Goal: Use online tool/utility: Utilize a website feature to perform a specific function

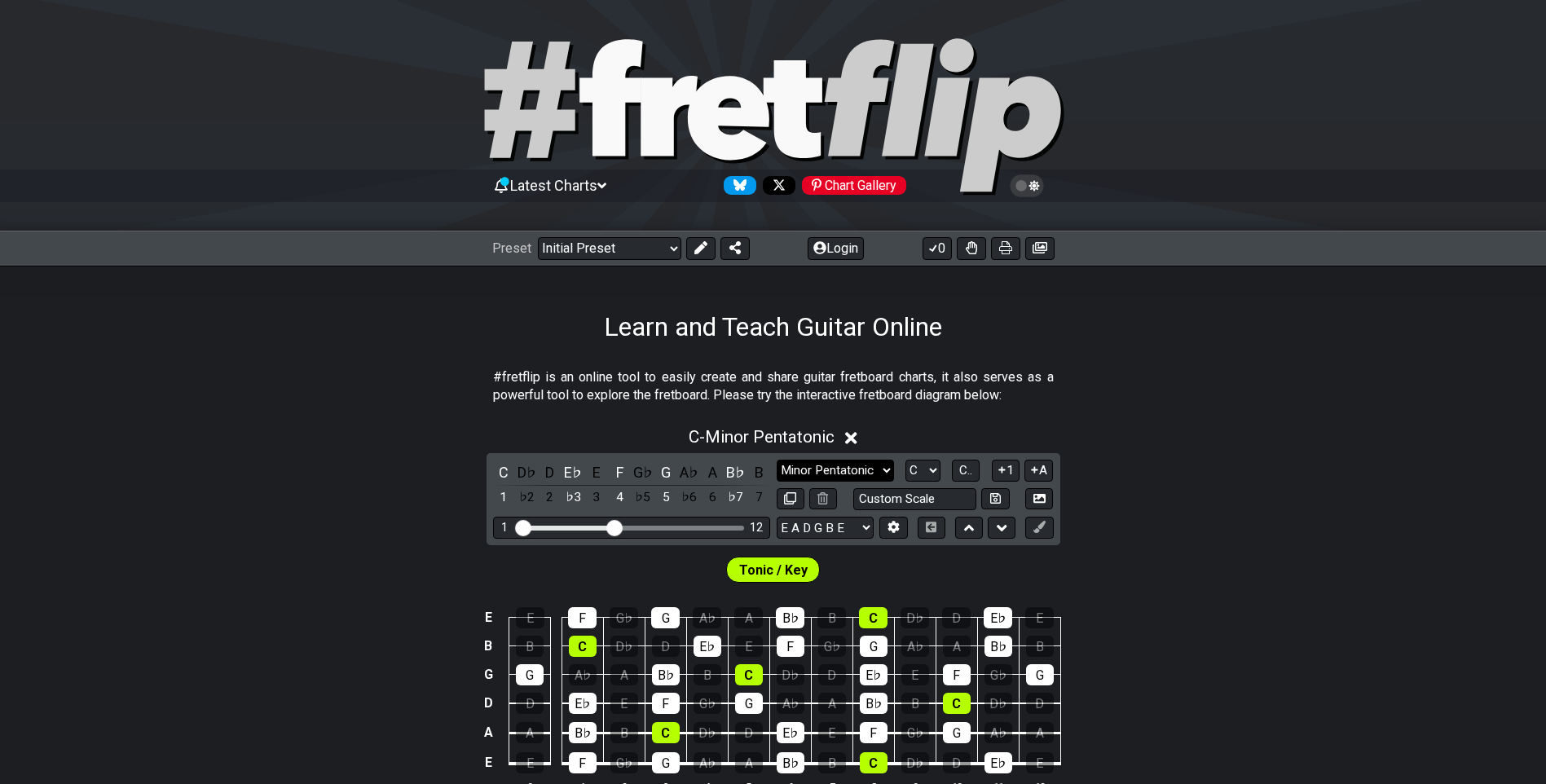
click at [881, 471] on select "Minor Pentatonic Click to edit Minor Pentatonic Major Pentatonic Minor Blues Ma…" at bounding box center [835, 471] width 118 height 22
select select "Mixolydian"
click at [777, 460] on select "Minor Pentatonic Click to edit Minor Pentatonic Major Pentatonic Minor Blues Ma…" at bounding box center [835, 471] width 118 height 22
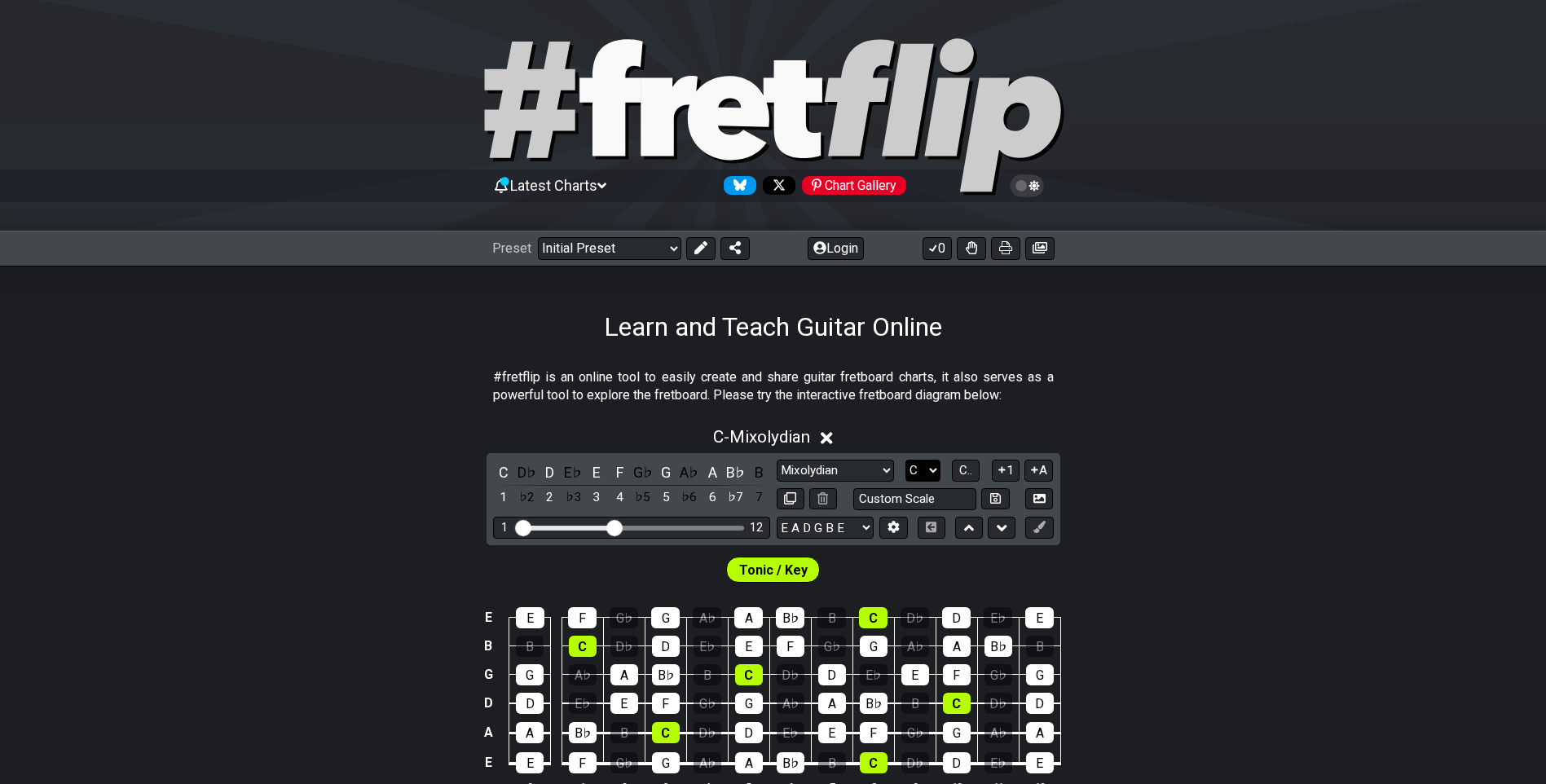
click at [936, 467] on select "A♭ A A♯ B♭ B C C♯ D♭ D D♯ E♭ E F F♯ G♭ G G♯" at bounding box center [923, 471] width 35 height 22
select select "G#"
click at [906, 460] on select "A♭ A A♯ B♭ B C C♯ D♭ D D♯ E♭ E F F♯ G♭ G G♯" at bounding box center [923, 471] width 35 height 22
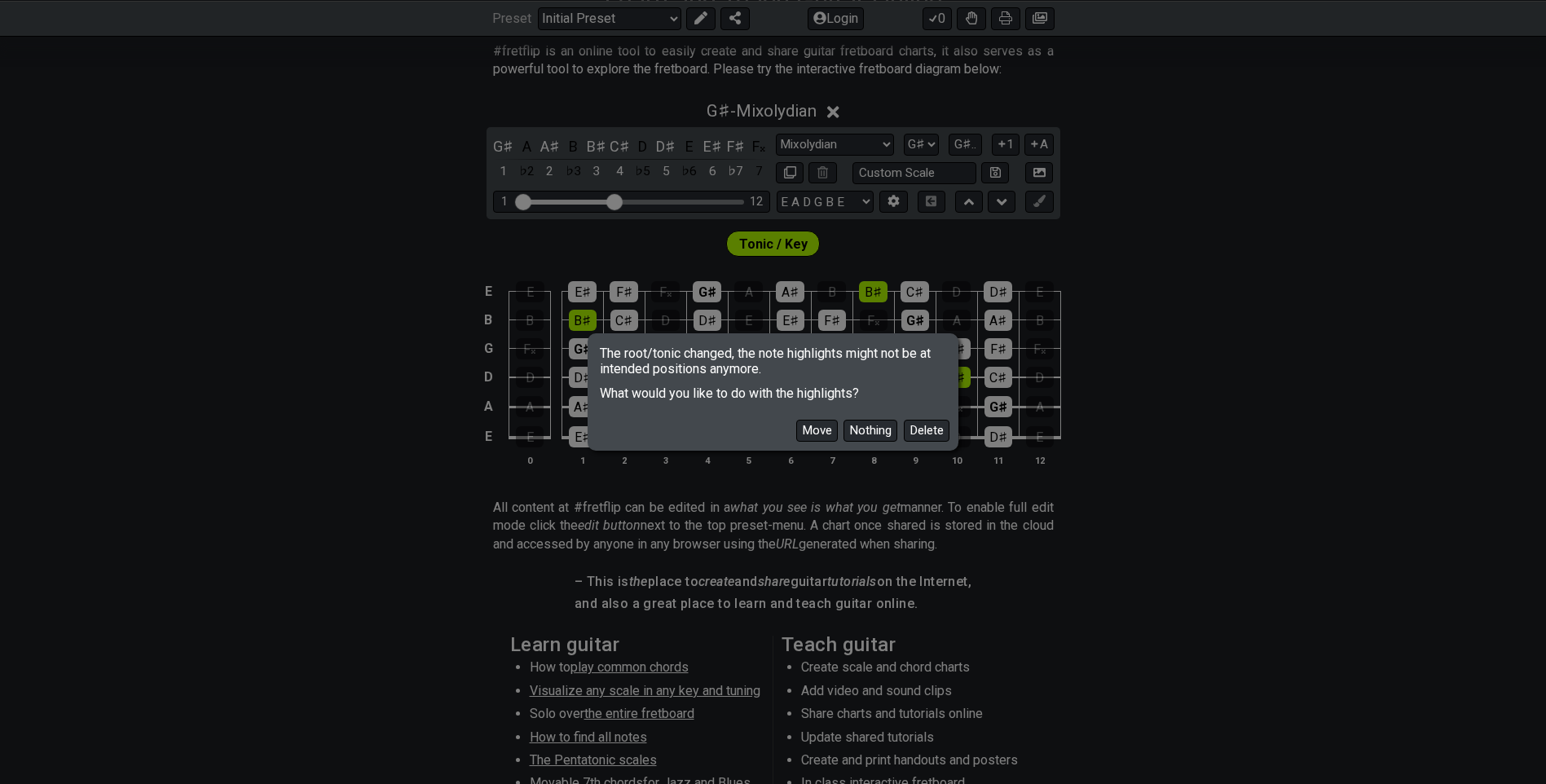
scroll to position [245, 0]
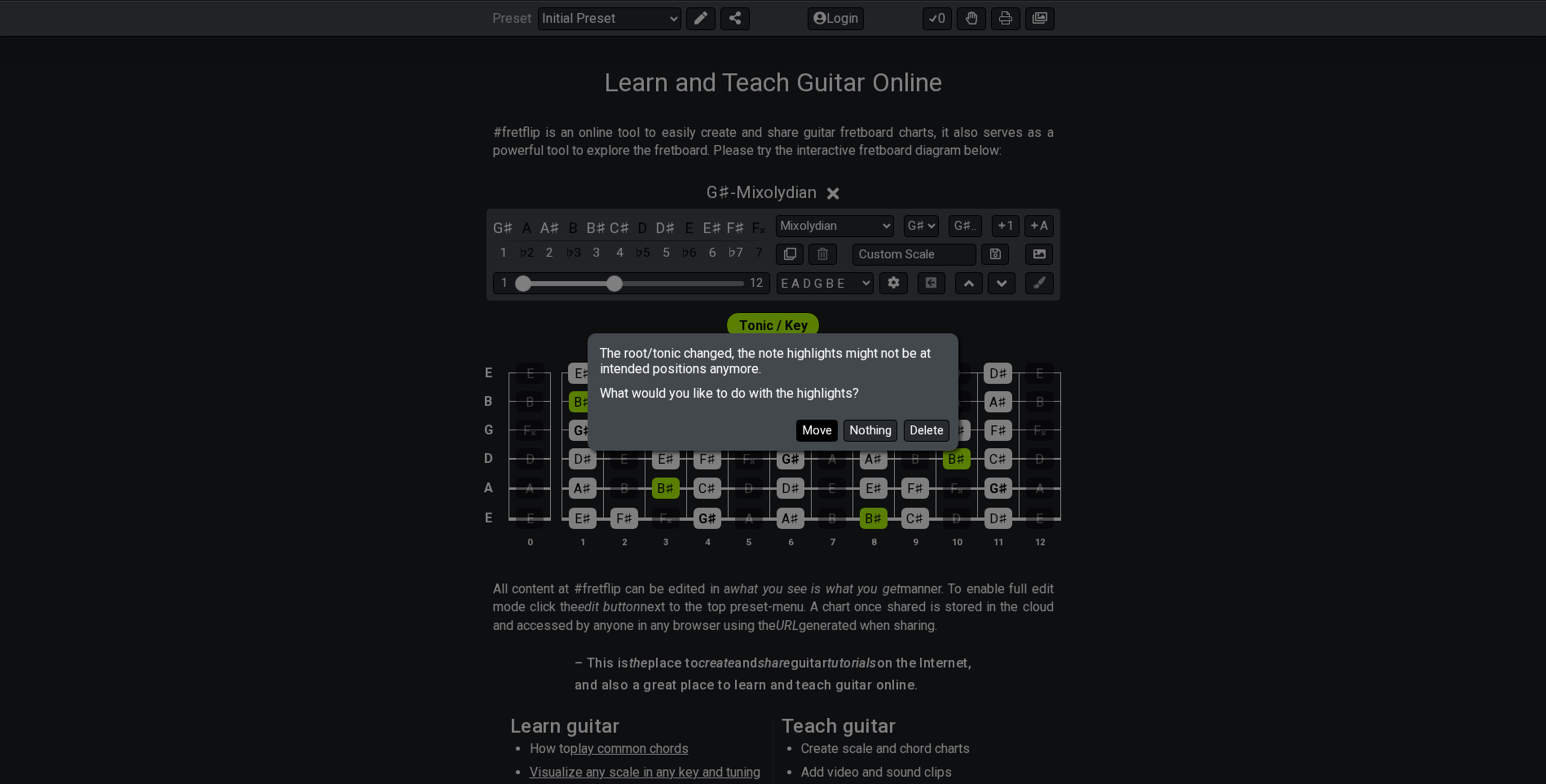
click at [808, 427] on button "Move" at bounding box center [817, 431] width 42 height 22
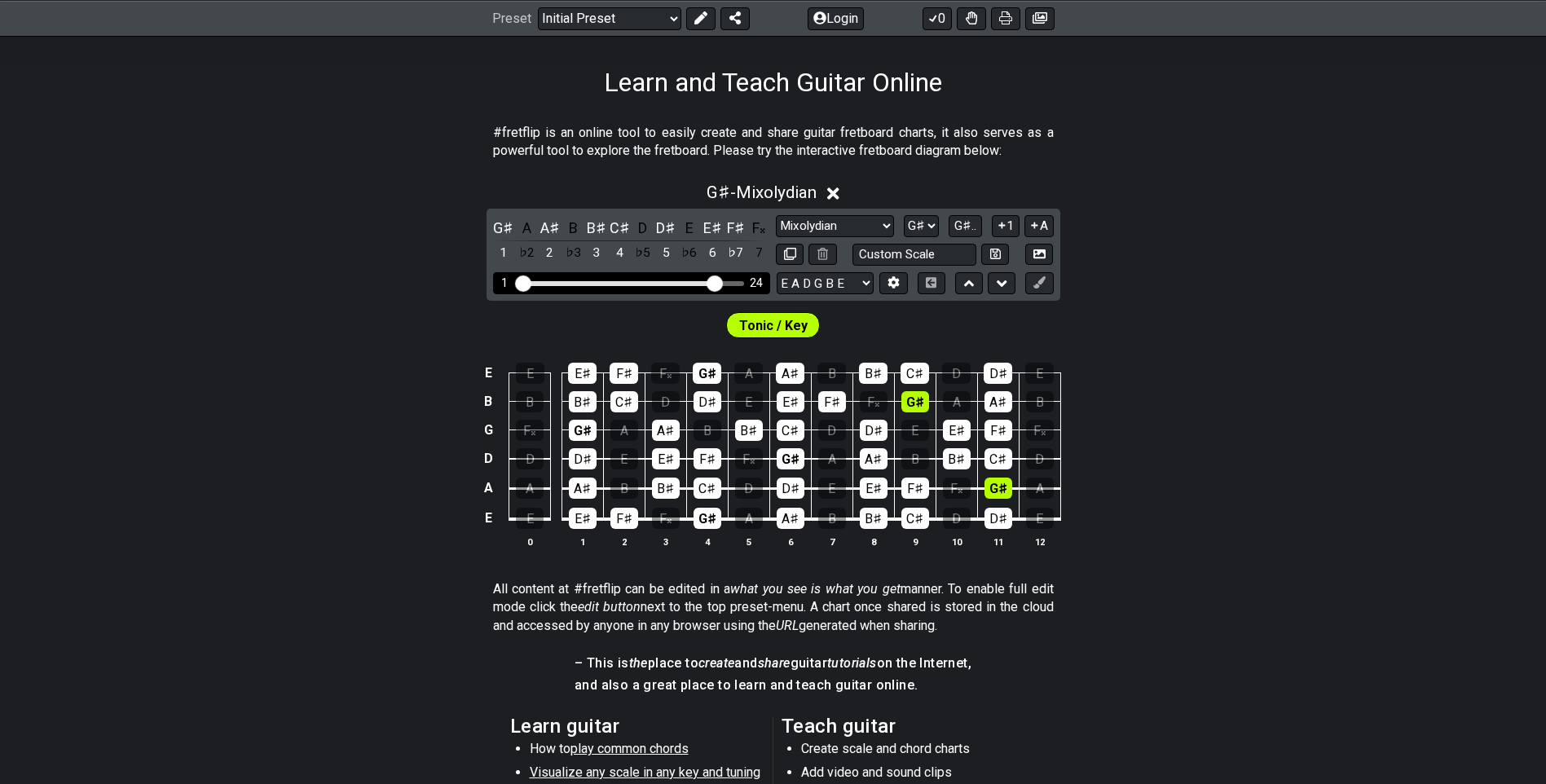
drag, startPoint x: 612, startPoint y: 284, endPoint x: 714, endPoint y: 308, distance: 104.8
click at [714, 282] on input "Visible fret range" at bounding box center [631, 282] width 231 height 0
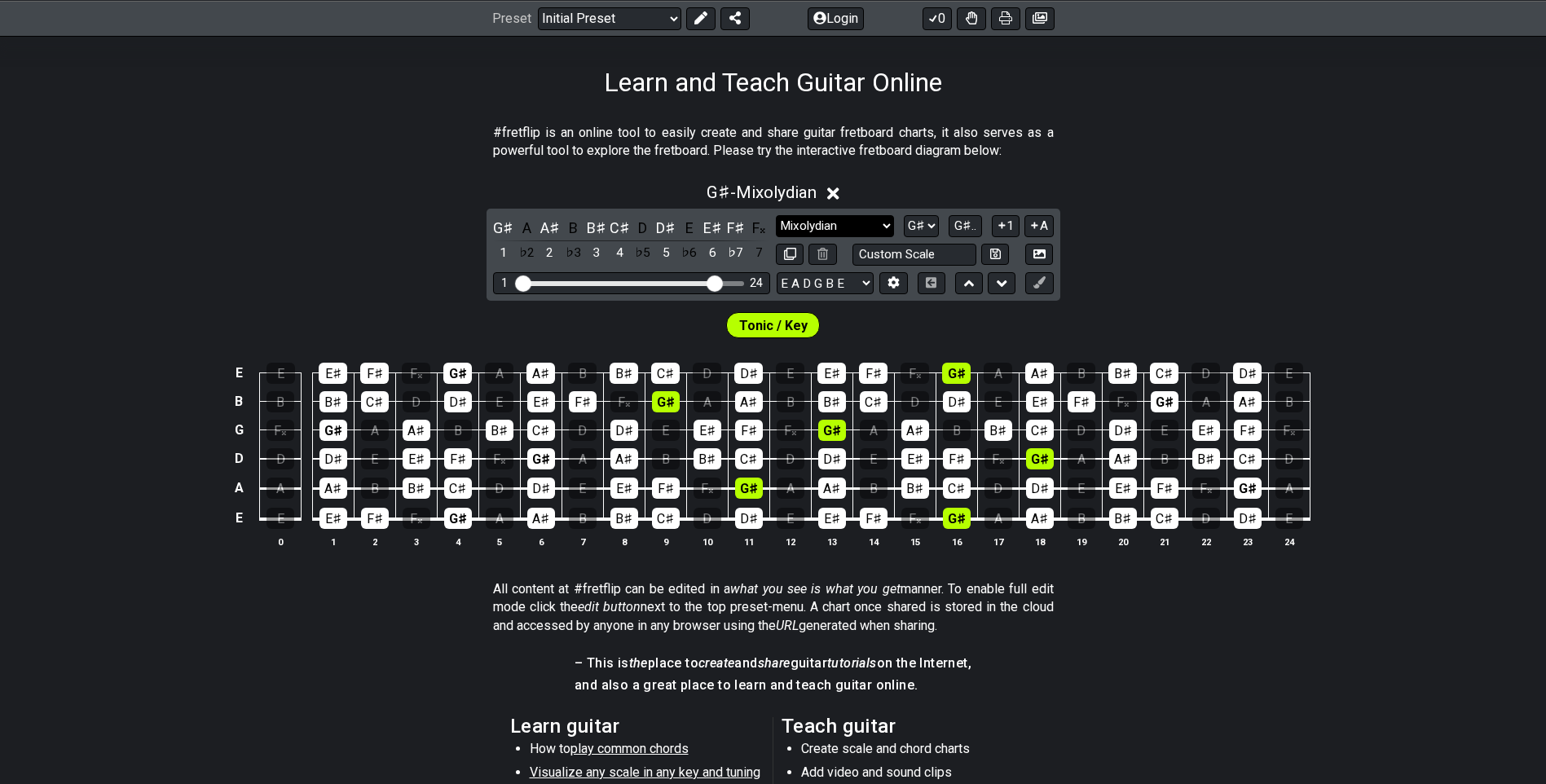
click at [884, 225] on select "Minor Pentatonic Click to edit Minor Pentatonic Major Pentatonic Minor Blues Ma…" at bounding box center [834, 226] width 118 height 22
click at [776, 215] on select "Minor Pentatonic Click to edit Minor Pentatonic Major Pentatonic Minor Blues Ma…" at bounding box center [834, 226] width 118 height 22
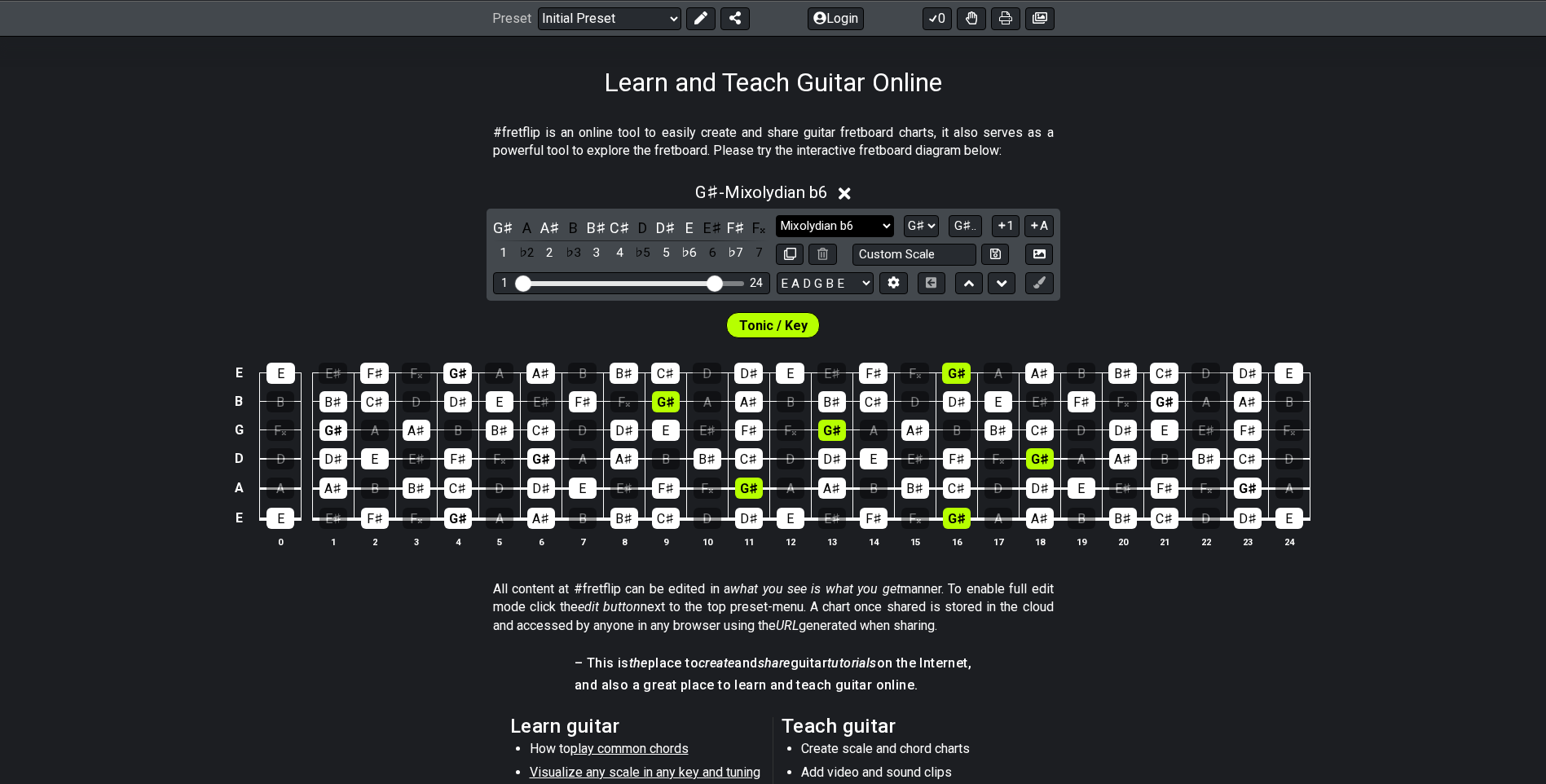
click at [876, 218] on select "Minor Pentatonic Click to edit Minor Pentatonic Major Pentatonic Minor Blues Ma…" at bounding box center [834, 226] width 118 height 22
click at [776, 215] on select "Minor Pentatonic Click to edit Minor Pentatonic Major Pentatonic Minor Blues Ma…" at bounding box center [834, 226] width 118 height 22
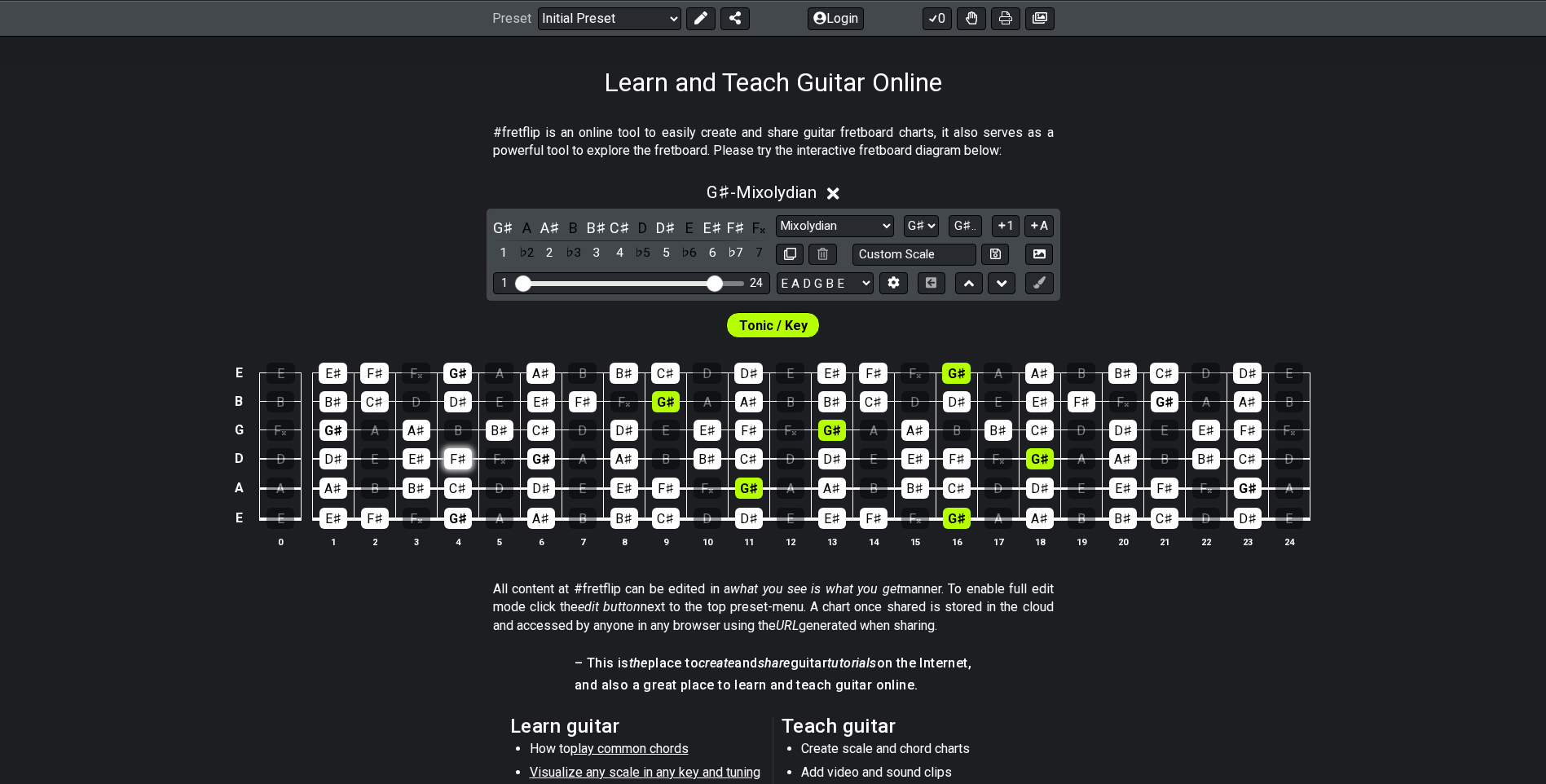
click at [463, 463] on div "F♯" at bounding box center [457, 458] width 28 height 21
click at [466, 461] on div "F♯" at bounding box center [457, 458] width 28 height 21
click at [453, 461] on div "F♯" at bounding box center [457, 458] width 28 height 21
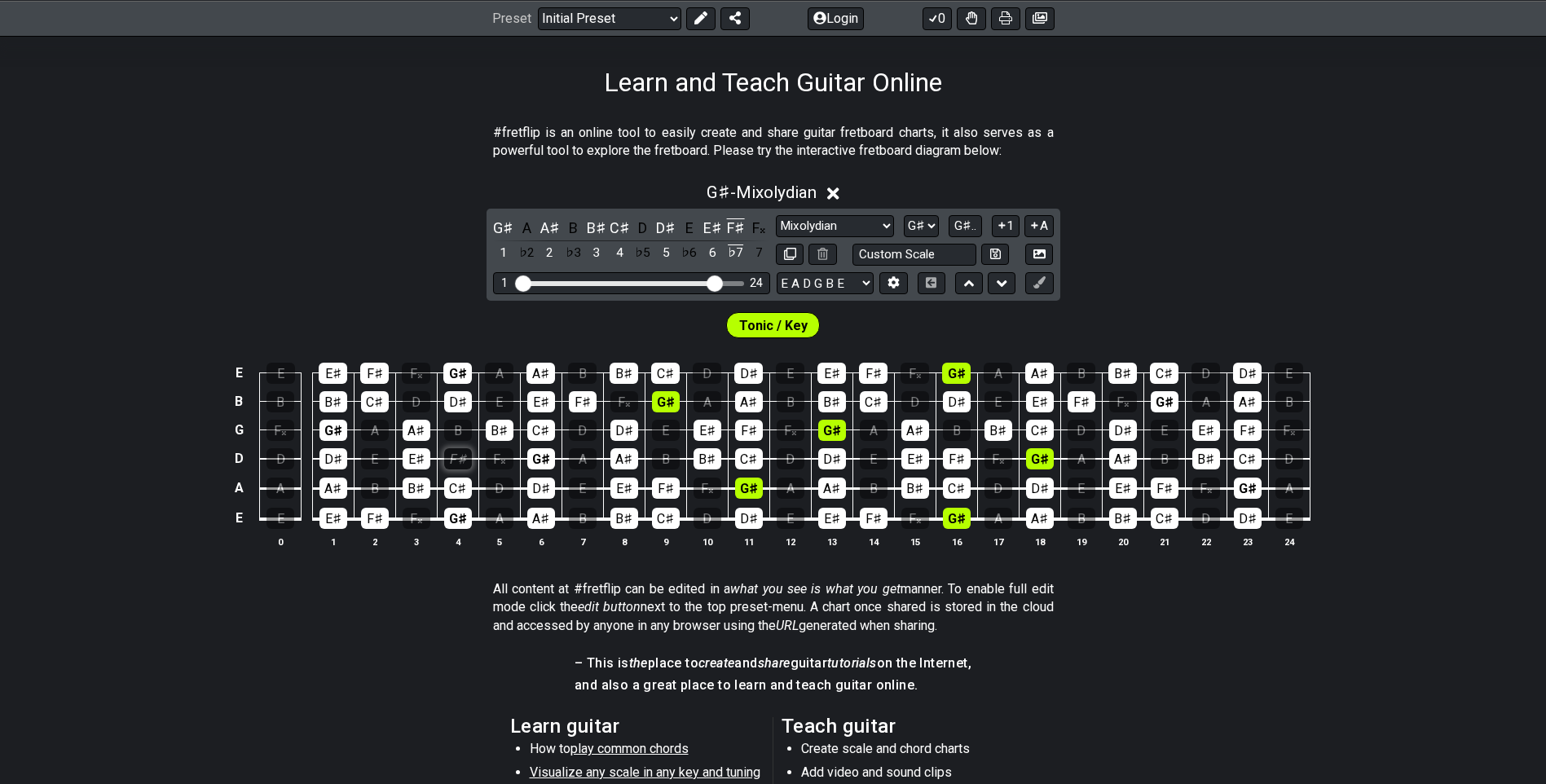
click at [453, 461] on div "F♯" at bounding box center [457, 458] width 28 height 21
click at [463, 456] on div "F♯" at bounding box center [457, 458] width 28 height 21
click at [889, 41] on div "Learn and Teach Guitar Online" at bounding box center [773, 59] width 1546 height 76
drag, startPoint x: 874, startPoint y: 214, endPoint x: 867, endPoint y: 227, distance: 14.8
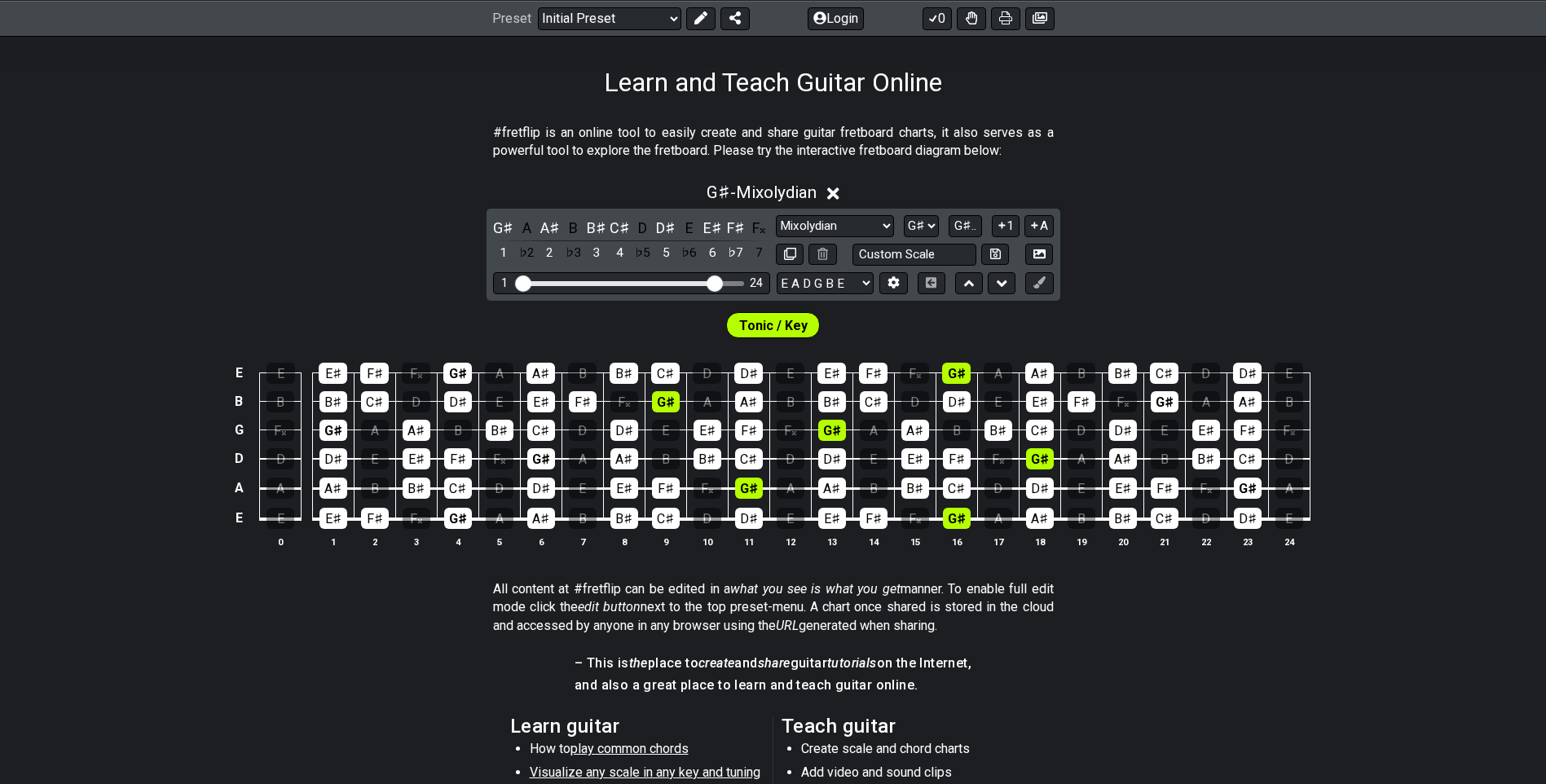
click at [874, 213] on div "G♯ A A♯ B B♯ C♯ D D♯ E E♯ F♯ F𝄪 1 ♭2 2 ♭3 3 4 ♭5 5 ♭6 6 ♭7 7 Minor Pentatonic C…" at bounding box center [773, 254] width 574 height 92
click at [870, 222] on select "Minor Pentatonic Click to edit Minor Pentatonic Major Pentatonic Minor Blues Ma…" at bounding box center [834, 226] width 118 height 22
click at [776, 215] on select "Minor Pentatonic Click to edit Minor Pentatonic Major Pentatonic Minor Blues Ma…" at bounding box center [834, 226] width 118 height 22
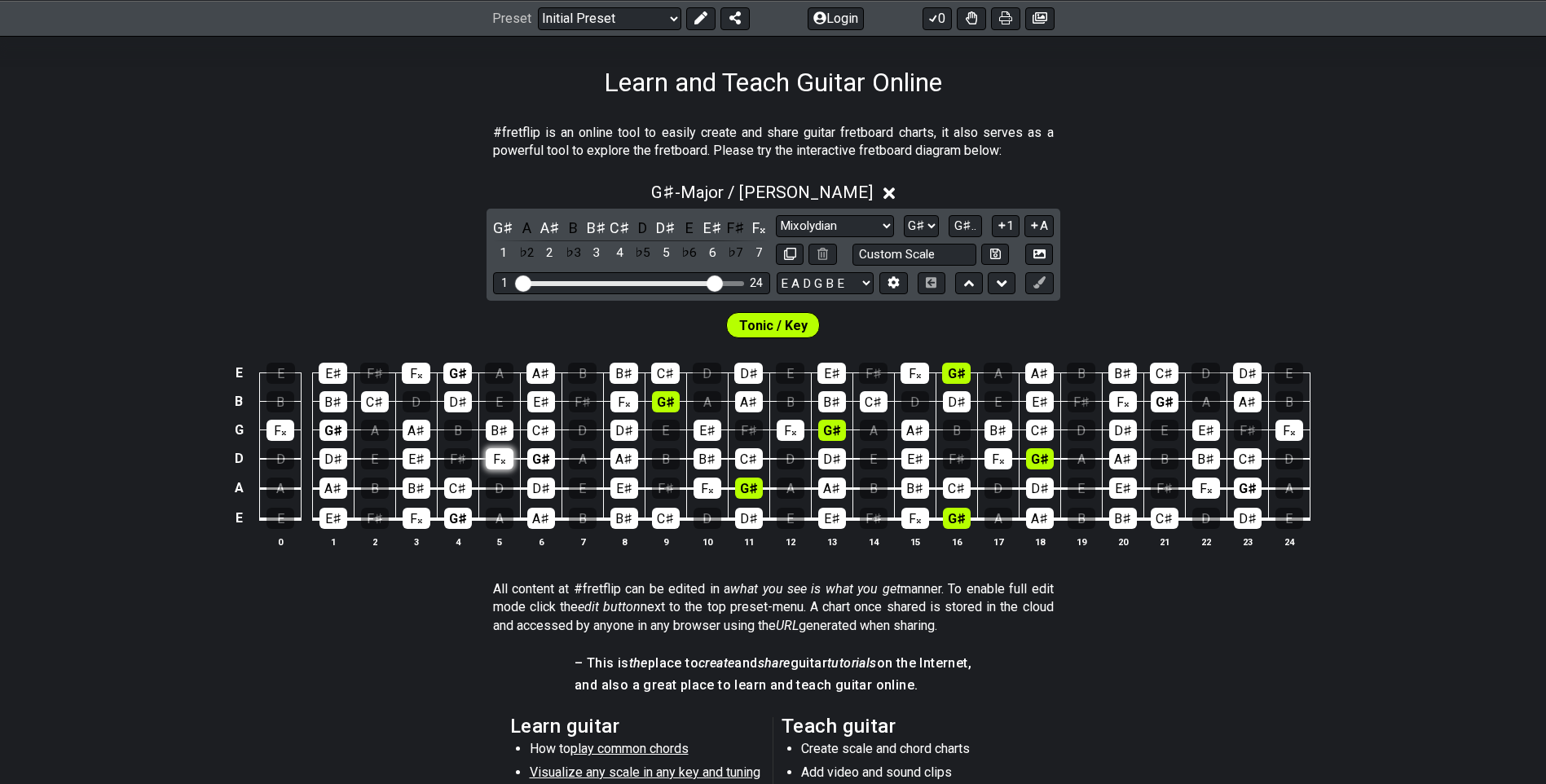
click at [496, 463] on div "F𝄪" at bounding box center [500, 458] width 28 height 21
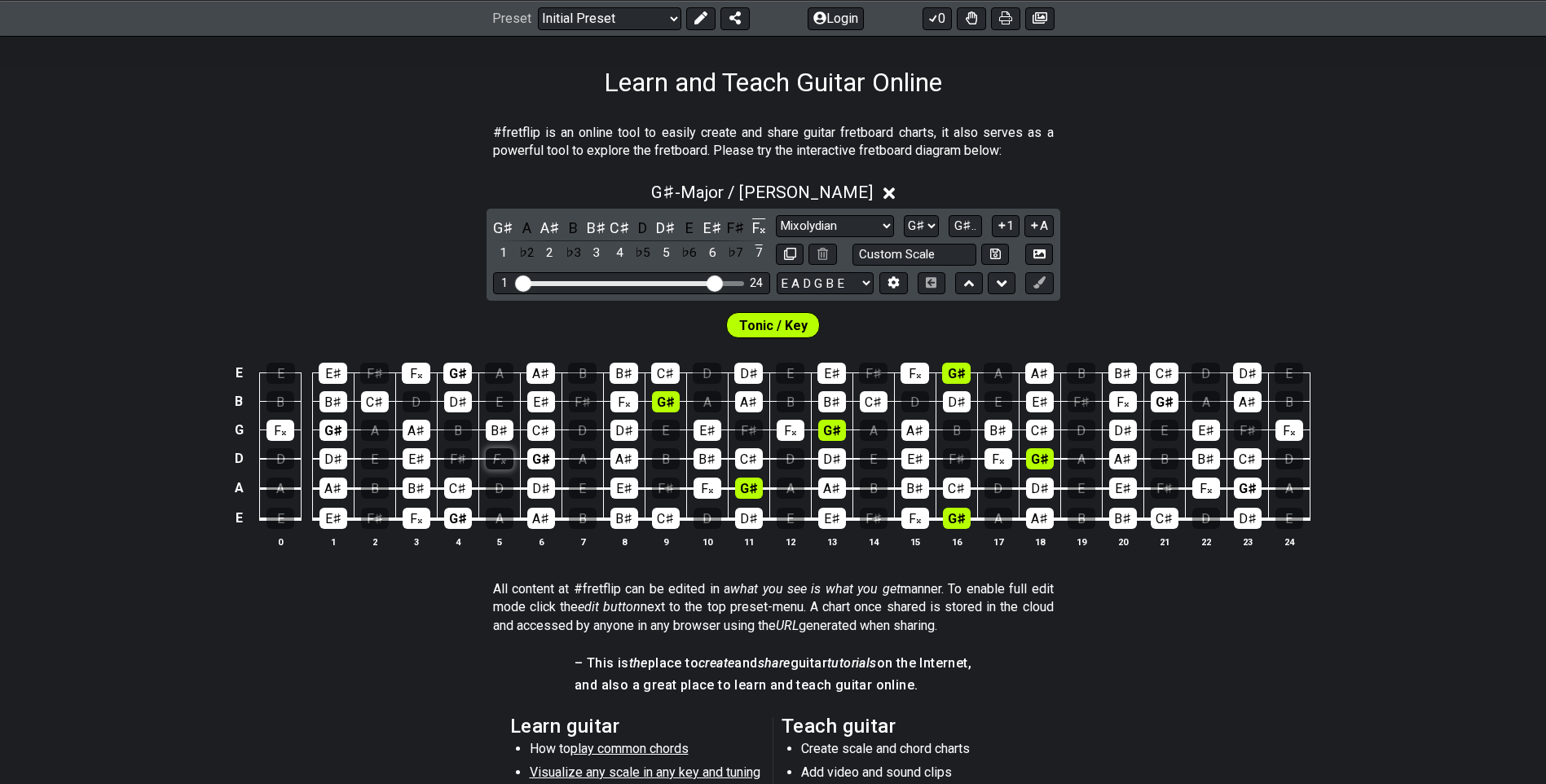
click at [496, 463] on div "F𝄪" at bounding box center [500, 458] width 28 height 21
click at [756, 226] on div "F𝄪" at bounding box center [758, 228] width 21 height 22
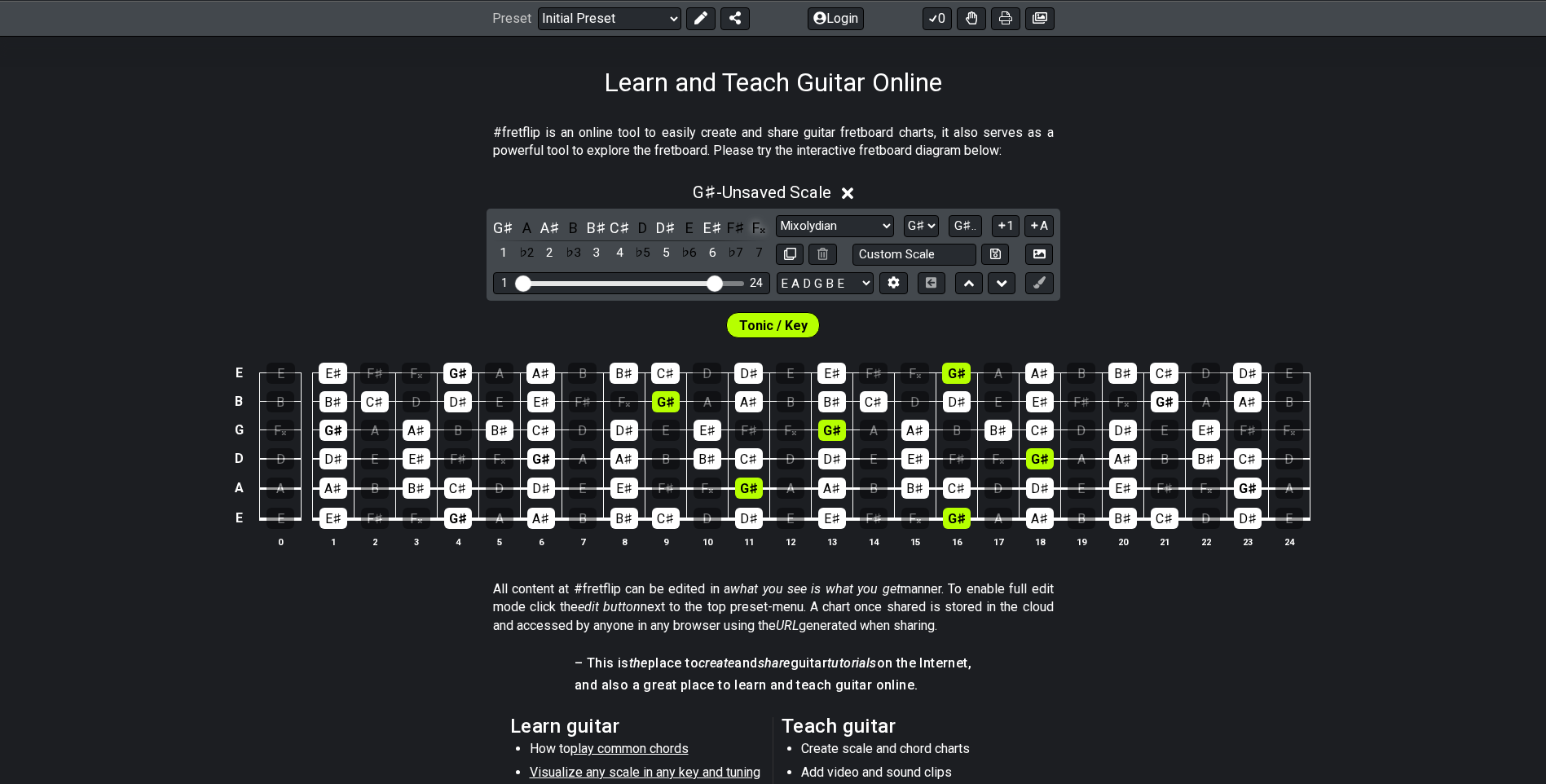
click at [756, 226] on div "F𝄪" at bounding box center [758, 228] width 21 height 22
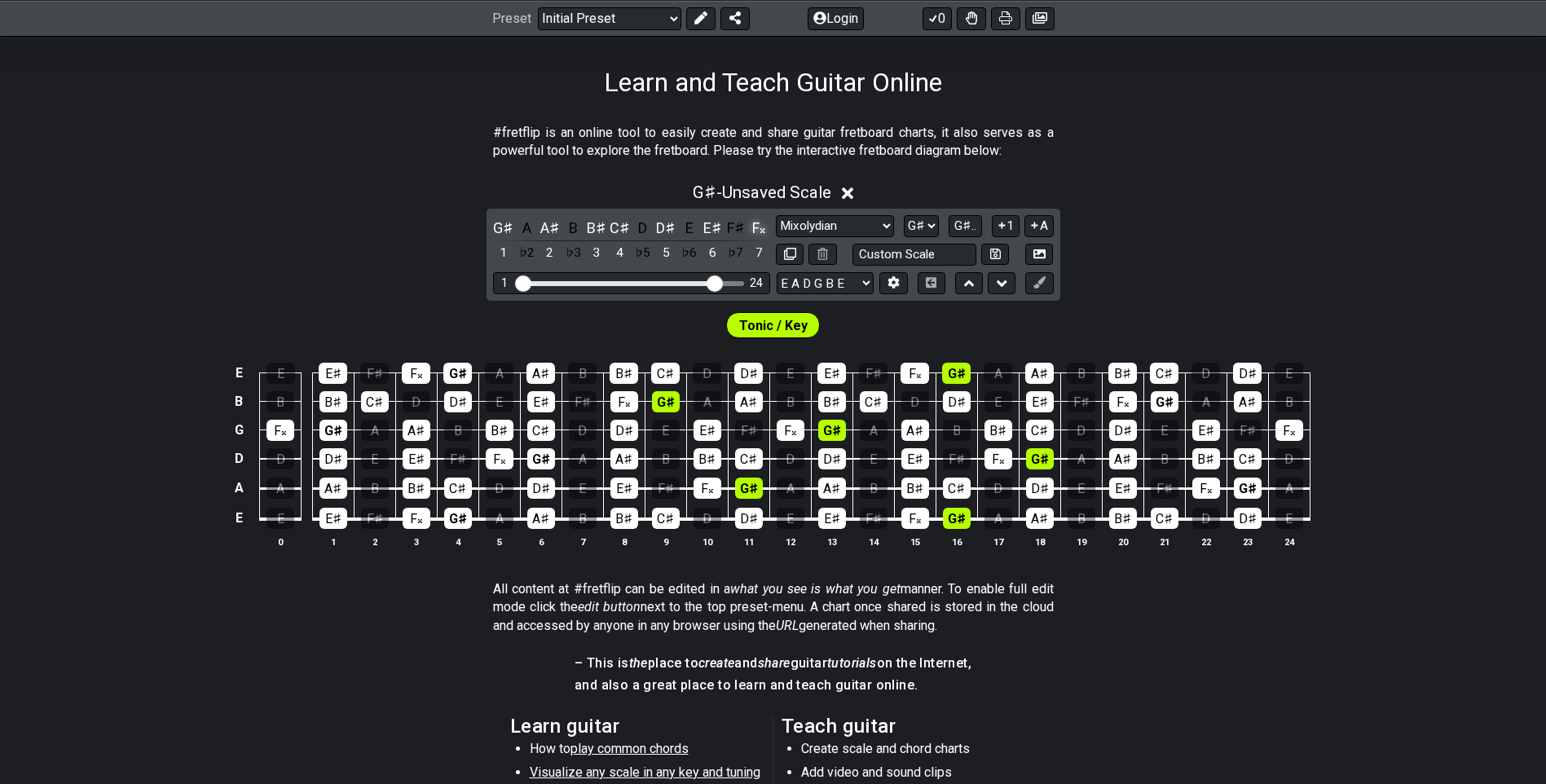
click at [757, 224] on div "F𝄪" at bounding box center [758, 228] width 21 height 22
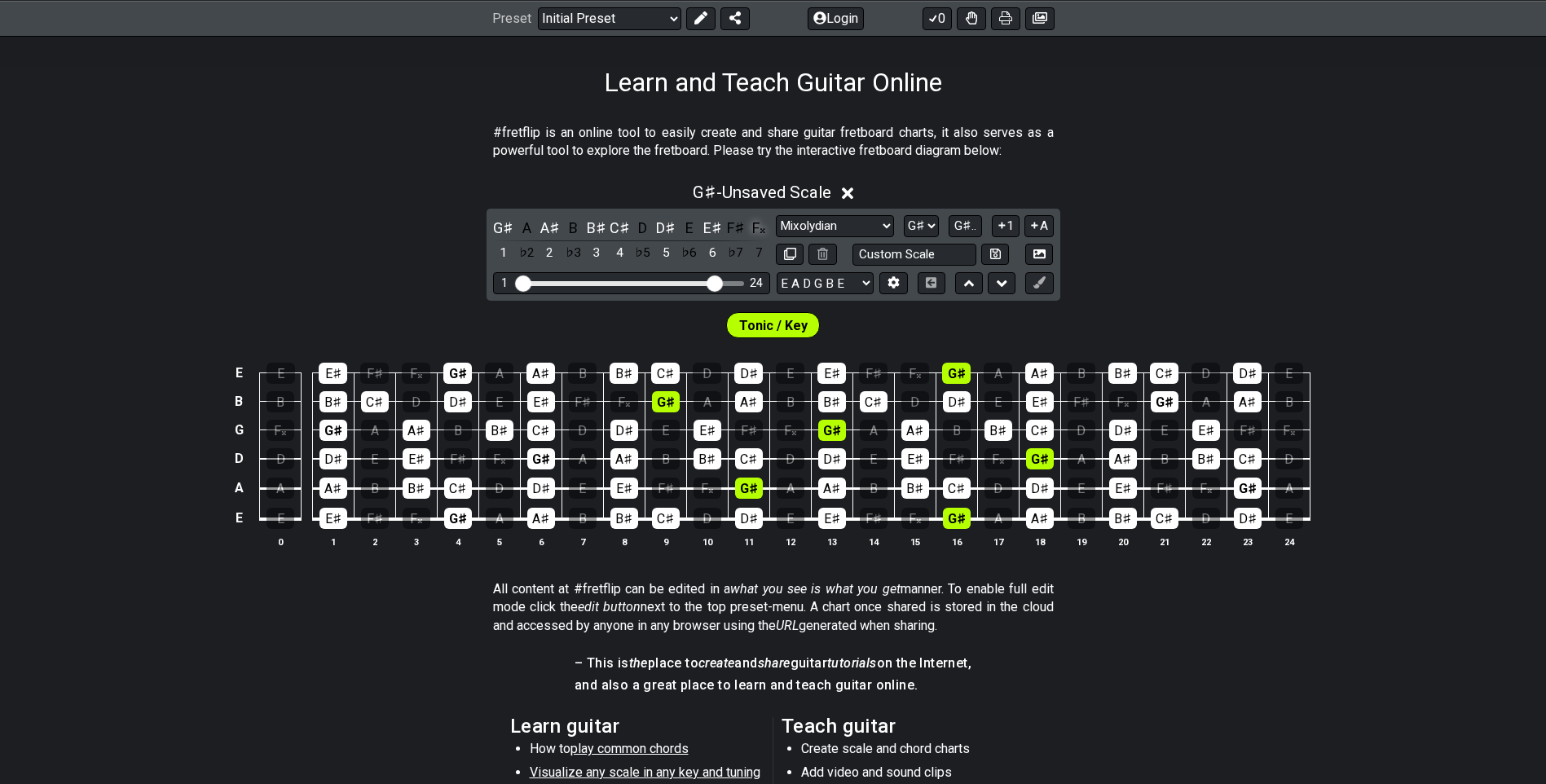
click at [757, 224] on div "F𝄪" at bounding box center [758, 228] width 21 height 22
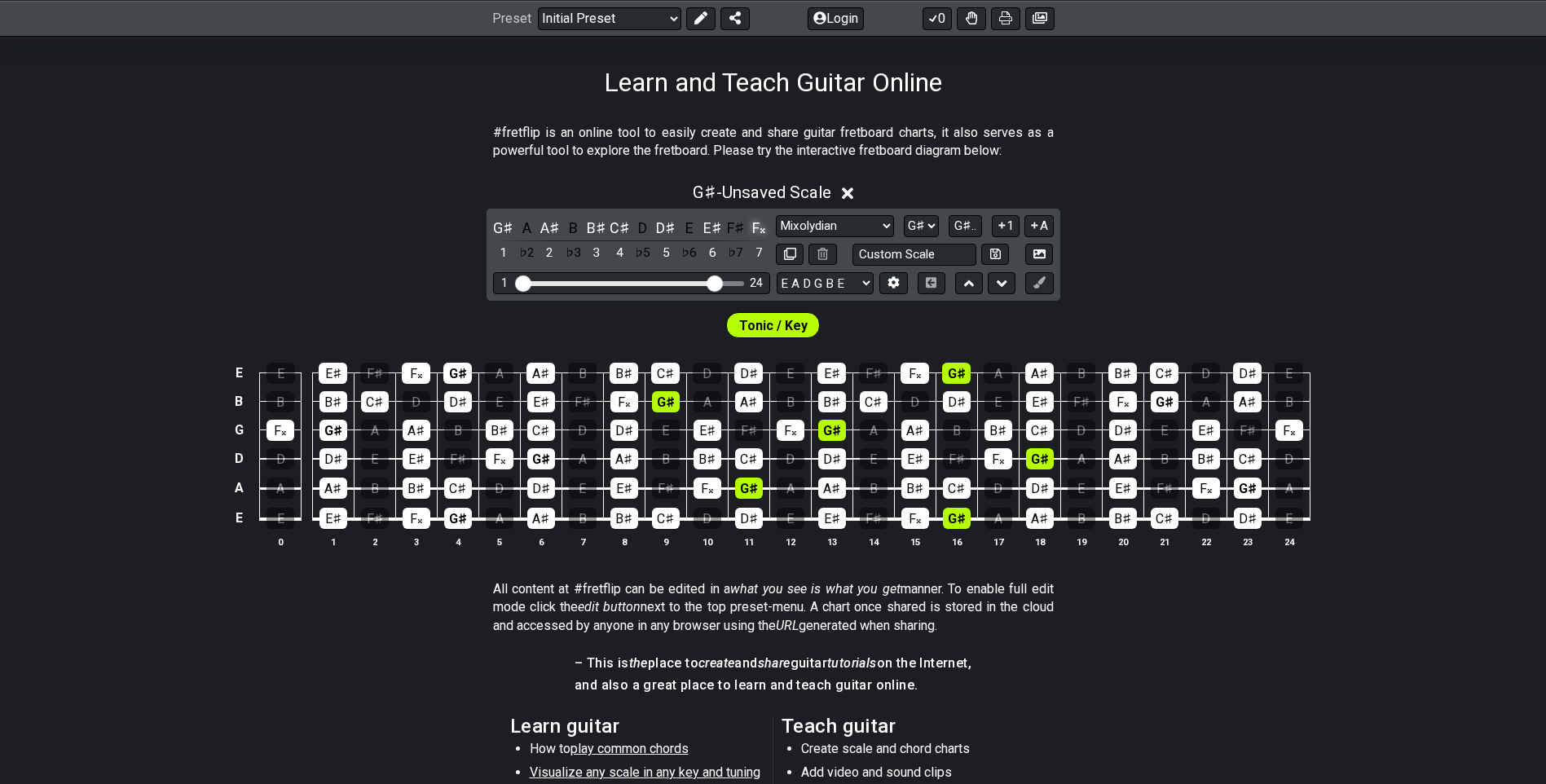
click at [757, 224] on div "F𝄪" at bounding box center [758, 228] width 21 height 22
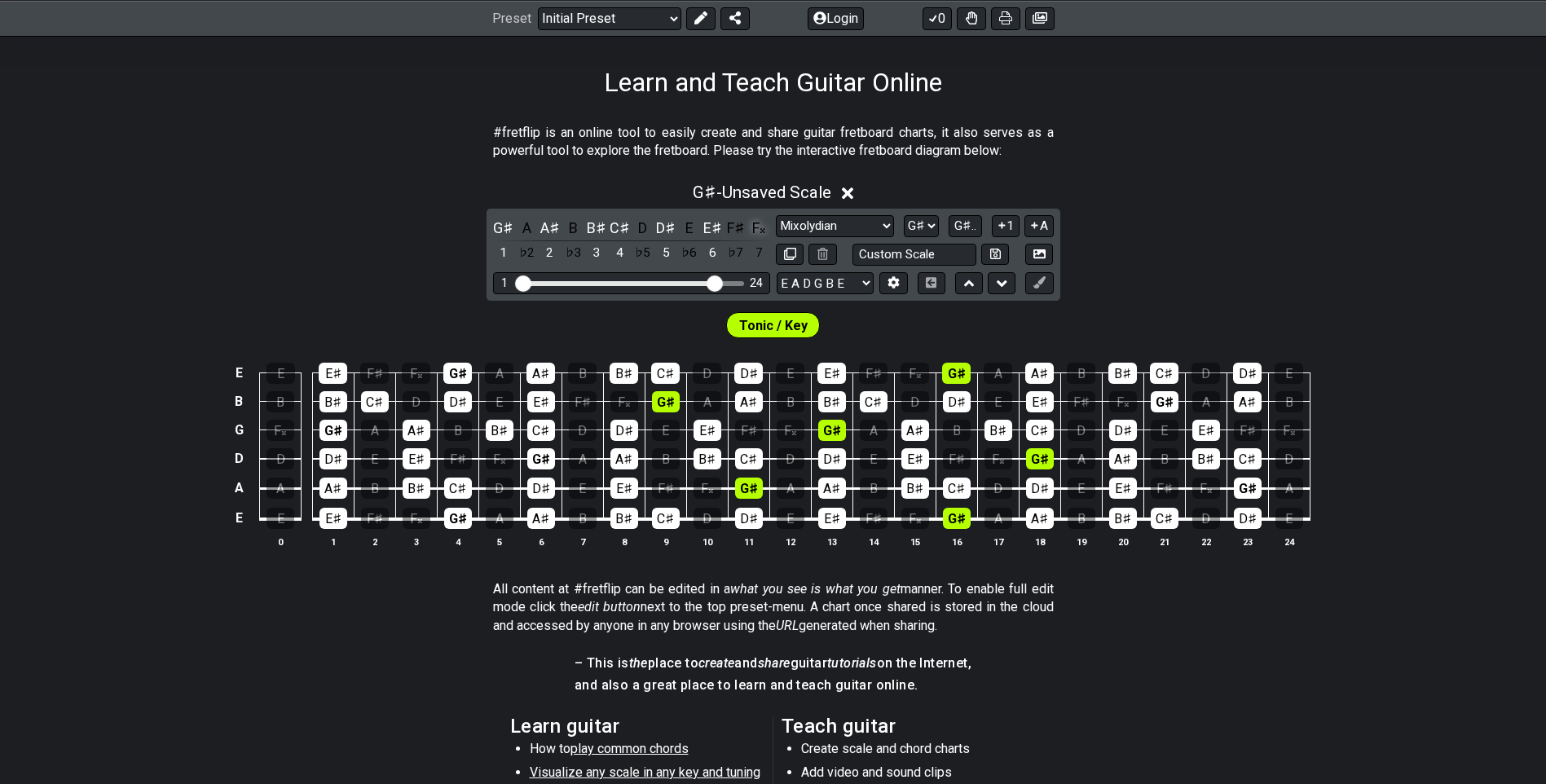
click at [757, 224] on div "F𝄪" at bounding box center [758, 228] width 21 height 22
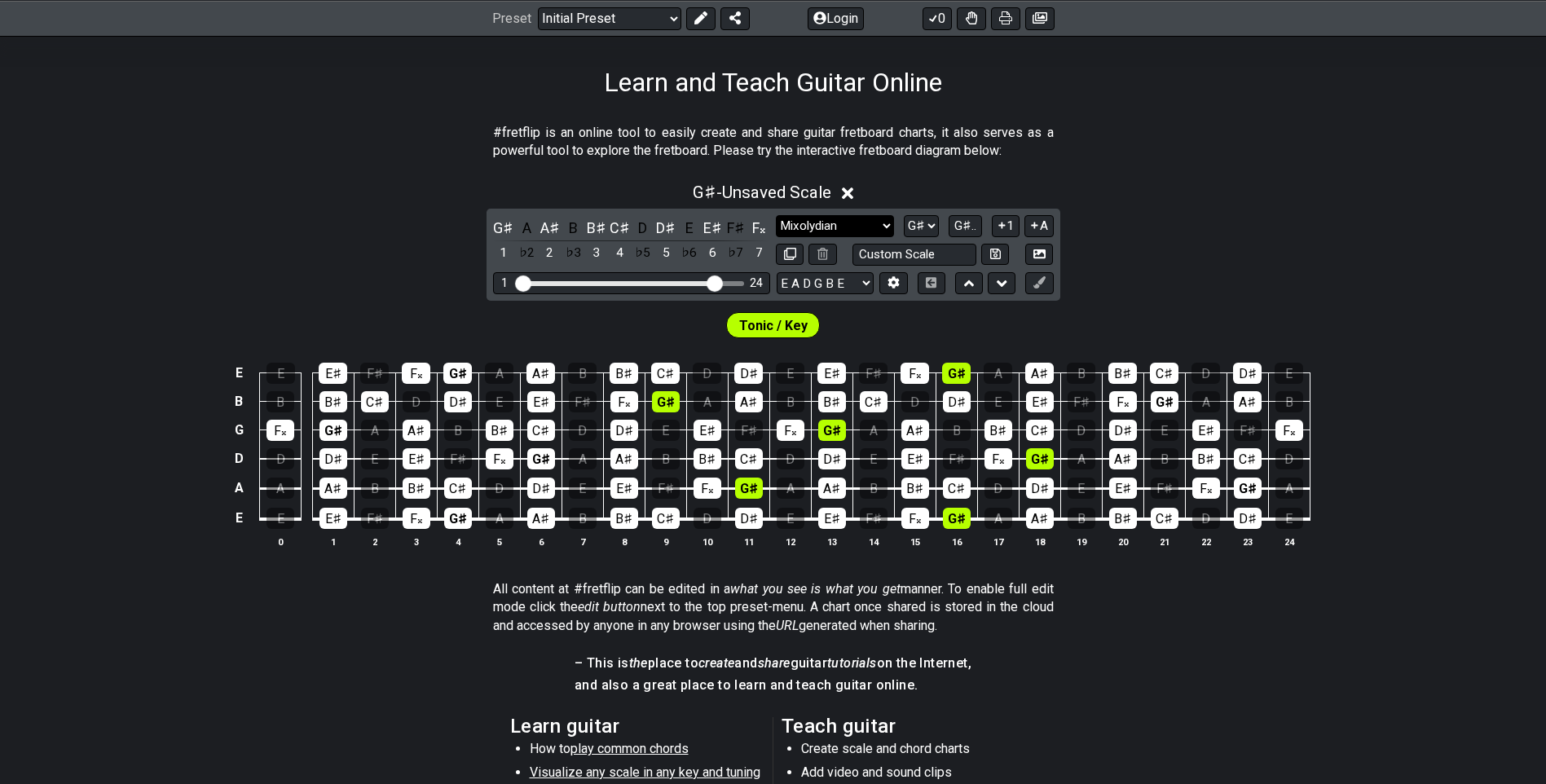
click at [859, 221] on select "Minor Pentatonic Click to edit Minor Pentatonic Major Pentatonic Minor Blues Ma…" at bounding box center [834, 226] width 118 height 22
click at [776, 215] on select "Minor Pentatonic Click to edit Minor Pentatonic Major Pentatonic Minor Blues Ma…" at bounding box center [834, 226] width 118 height 22
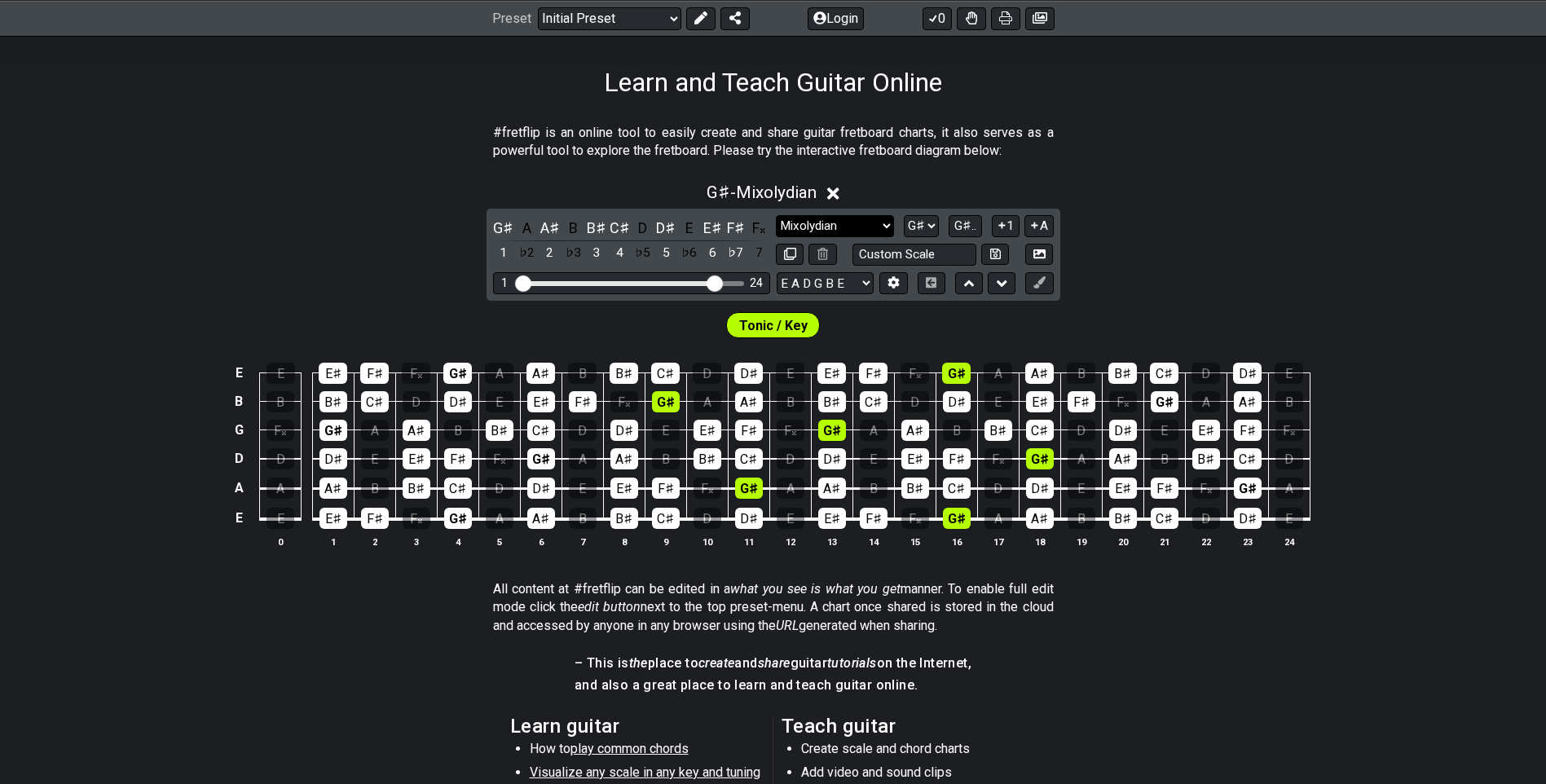
click at [884, 226] on select "Minor Pentatonic Click to edit Minor Pentatonic Major Pentatonic Minor Blues Ma…" at bounding box center [834, 226] width 118 height 22
click at [776, 215] on select "Minor Pentatonic Click to edit Minor Pentatonic Major Pentatonic Minor Blues Ma…" at bounding box center [834, 226] width 118 height 22
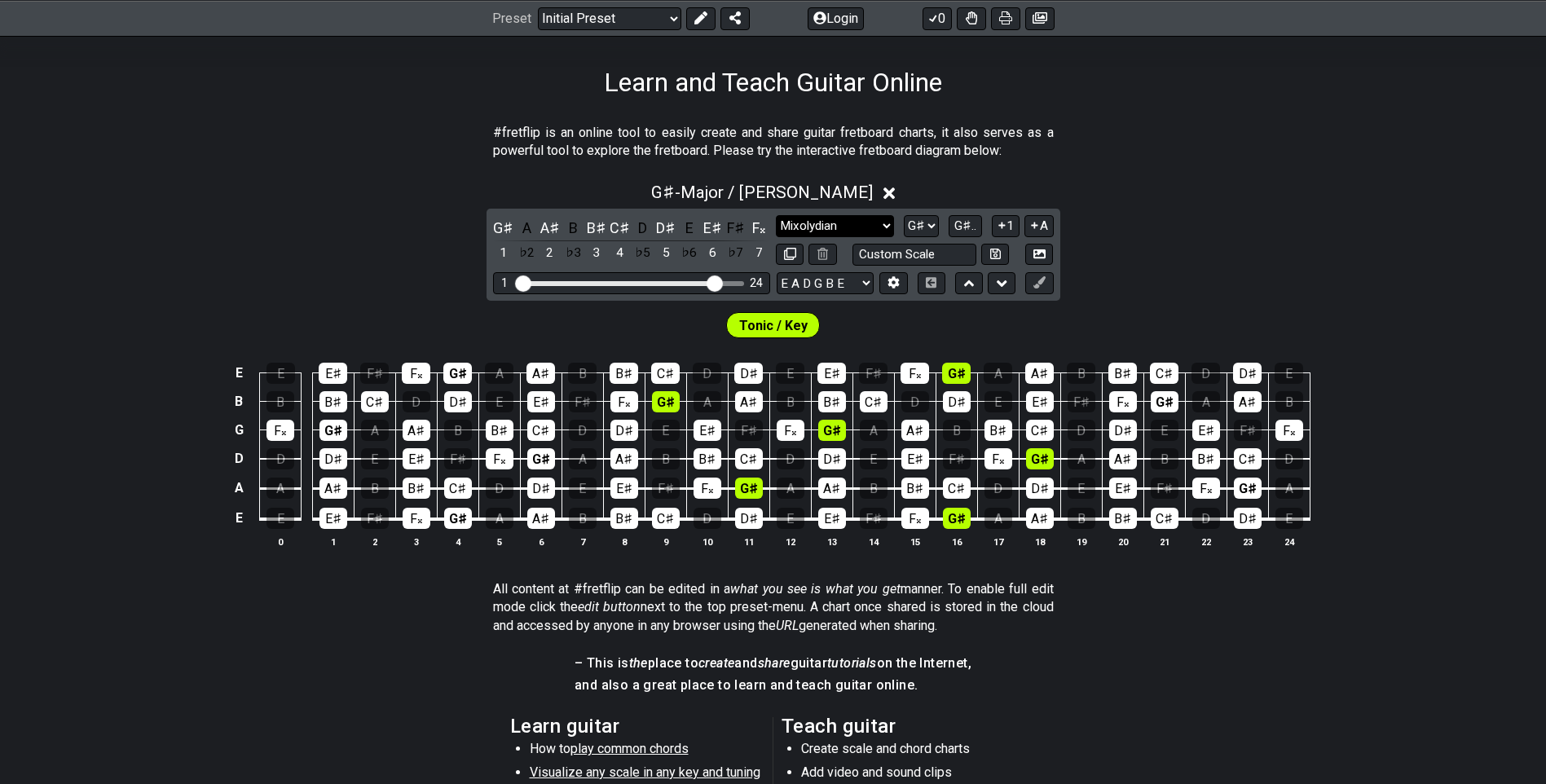
click at [856, 229] on select "Minor Pentatonic Click to edit Minor Pentatonic Major Pentatonic Minor Blues Ma…" at bounding box center [834, 226] width 118 height 22
click at [1066, 135] on section "#fretflip is an online tool to easily create and share guitar fretboard charts,…" at bounding box center [773, 146] width 1546 height 56
click at [870, 227] on select "Minor Pentatonic Click to edit Minor Pentatonic Major Pentatonic Minor Blues Ma…" at bounding box center [834, 226] width 118 height 22
click at [776, 215] on select "Minor Pentatonic Click to edit Minor Pentatonic Major Pentatonic Minor Blues Ma…" at bounding box center [834, 226] width 118 height 22
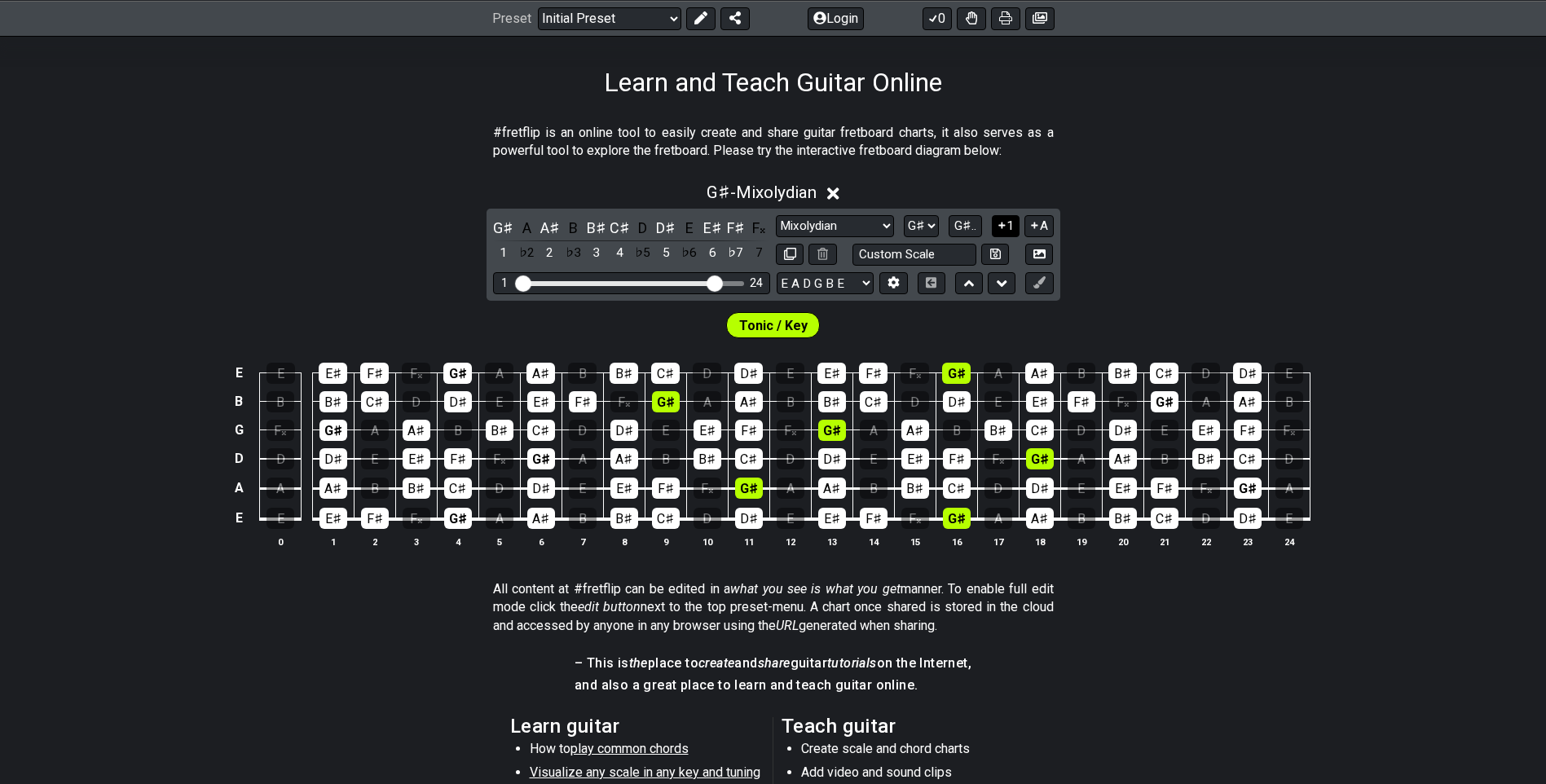
click at [1005, 227] on icon at bounding box center [1002, 225] width 15 height 12
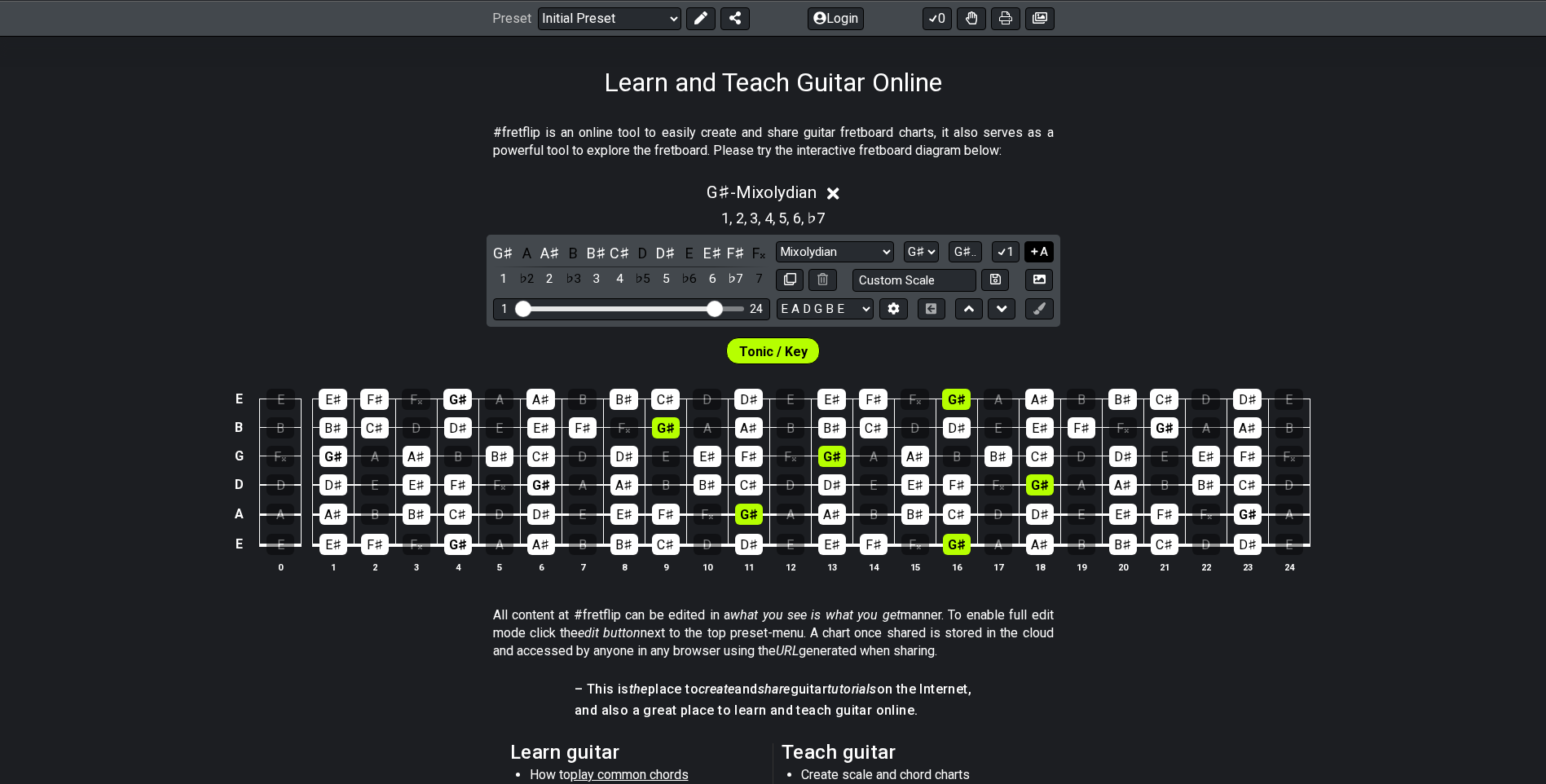
click at [1030, 251] on icon at bounding box center [1034, 251] width 15 height 12
click at [964, 257] on span "G♯.." at bounding box center [966, 251] width 22 height 14
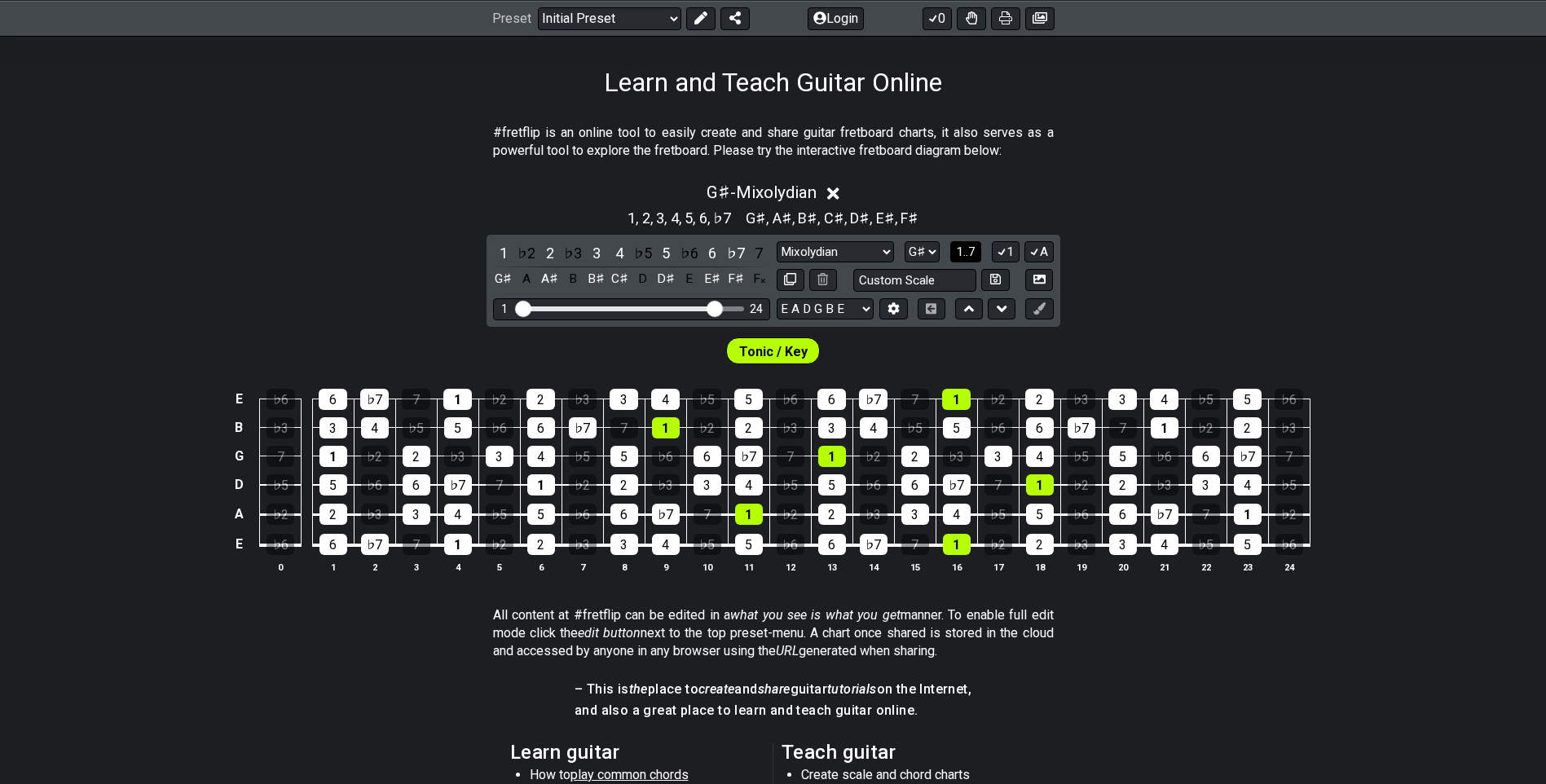
click at [963, 253] on span "1..7" at bounding box center [966, 251] width 19 height 14
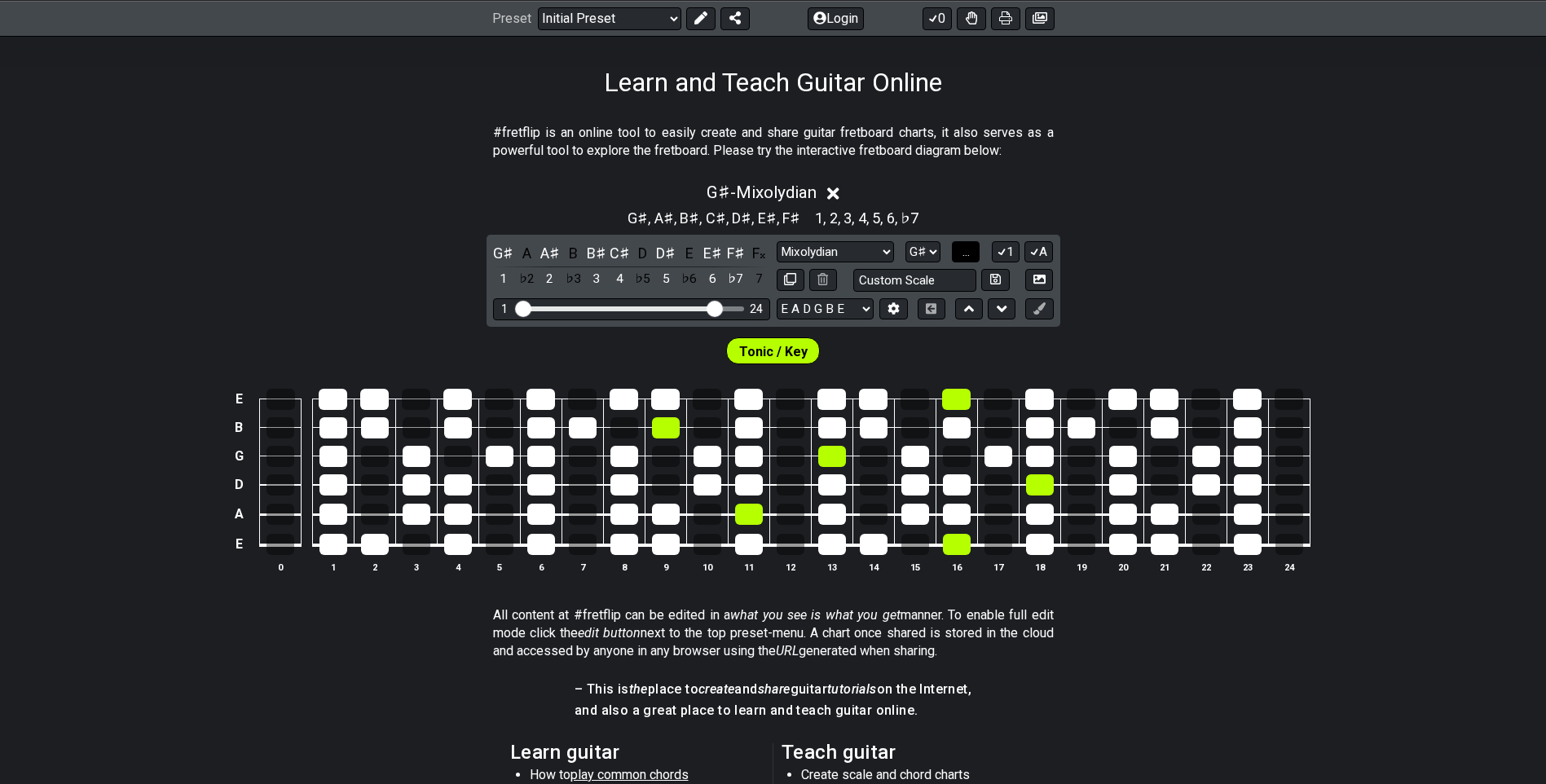
click at [964, 255] on span "..." at bounding box center [966, 251] width 8 height 14
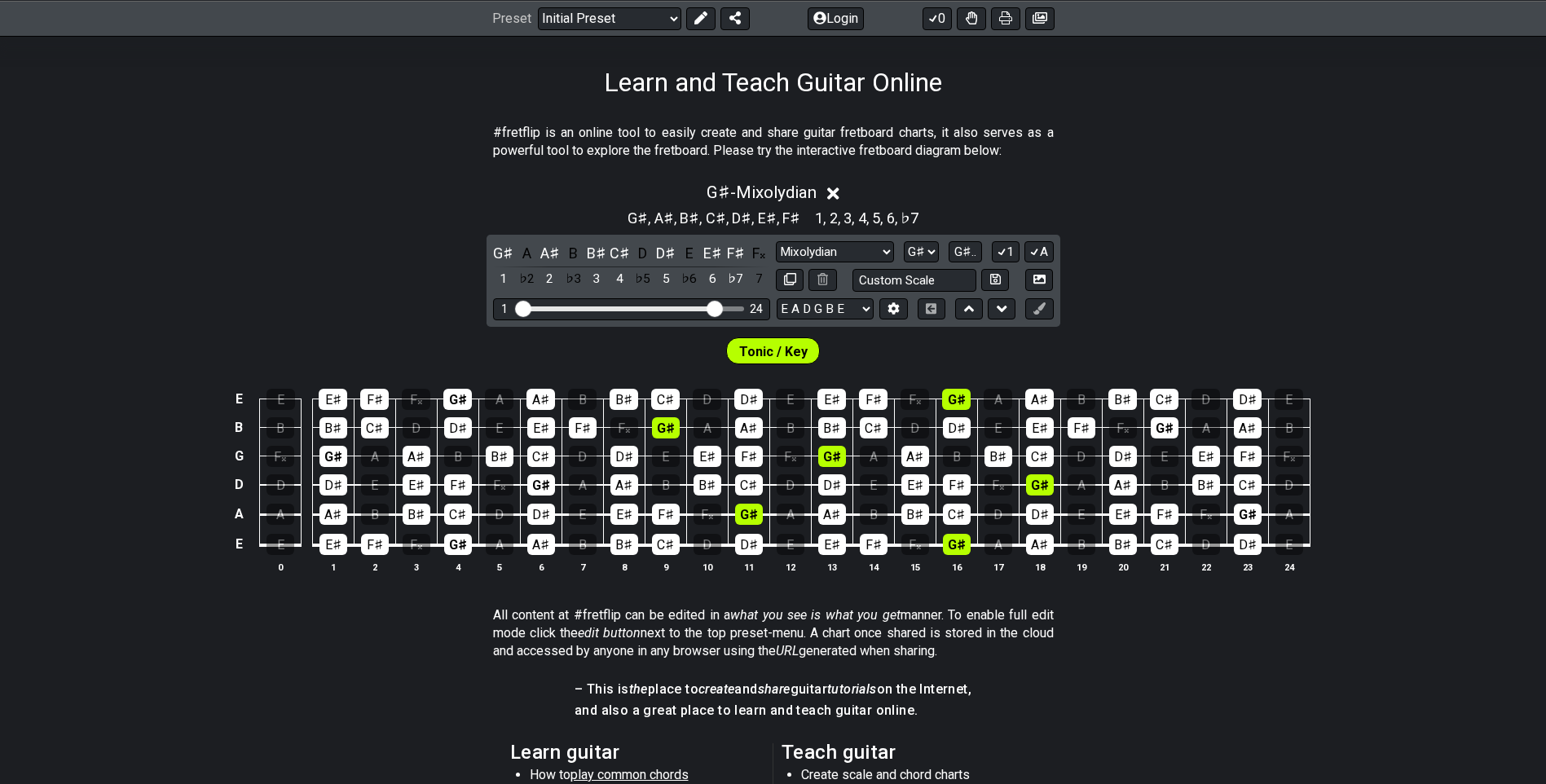
drag, startPoint x: 849, startPoint y: 307, endPoint x: 862, endPoint y: 321, distance: 19.1
click at [849, 307] on select "E A D G B E E A D G B E E A D G B E B E A D F♯ B A D G C E A D A D G B E E♭ A♭ …" at bounding box center [825, 309] width 97 height 22
click at [1310, 273] on div "G♯ - Mixolydian G♯ , A♯ , B♯ , C♯ , D♯ , E♯ , F♯ 1 , 2 , 3 , 4 , 5 , 6 , ♭7 G♯ …" at bounding box center [773, 384] width 1546 height 422
click at [871, 309] on select "E A D G B E E A D G B E E A D G B E B E A D F♯ B A D G C E A D A D G B E E♭ A♭ …" at bounding box center [825, 309] width 97 height 22
click at [893, 305] on icon at bounding box center [894, 308] width 11 height 12
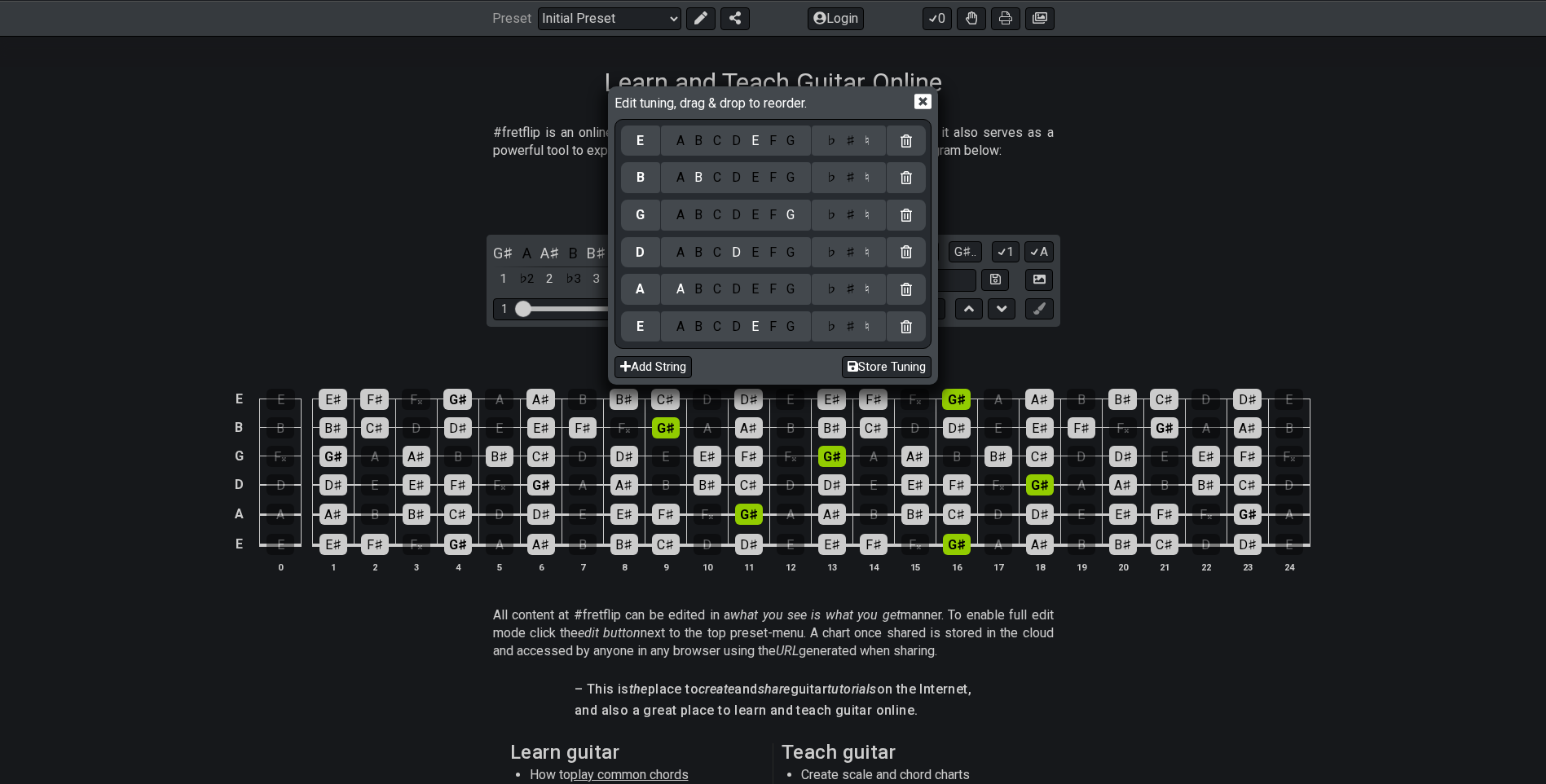
click at [893, 305] on div "A A B C D E F G ♭ ♯ ♮" at bounding box center [773, 289] width 305 height 37
click at [645, 334] on div "E" at bounding box center [640, 327] width 39 height 31
click at [734, 323] on div "D" at bounding box center [736, 326] width 19 height 18
click at [794, 300] on div "A B C D E F G" at bounding box center [735, 289] width 150 height 31
click at [792, 290] on div "G" at bounding box center [791, 289] width 19 height 18
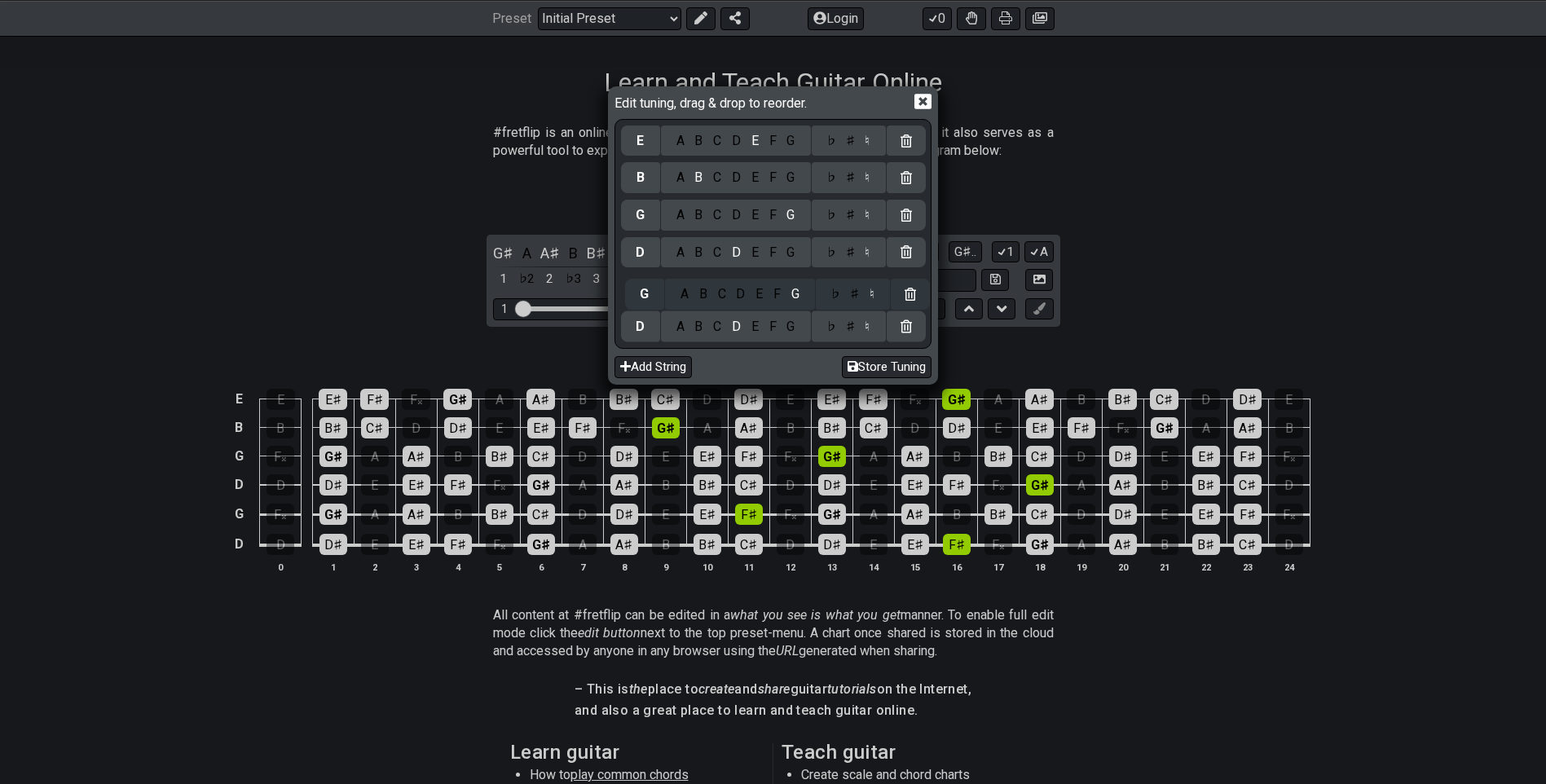
click at [792, 279] on div "E A B C D E F G ♭ ♯ ♮ B A B C D E F G ♭ ♯ ♮ G A B C D E F G ♭ ♯ ♮ D A B C D E F…" at bounding box center [773, 234] width 305 height 224
click at [719, 256] on div "C" at bounding box center [718, 252] width 19 height 18
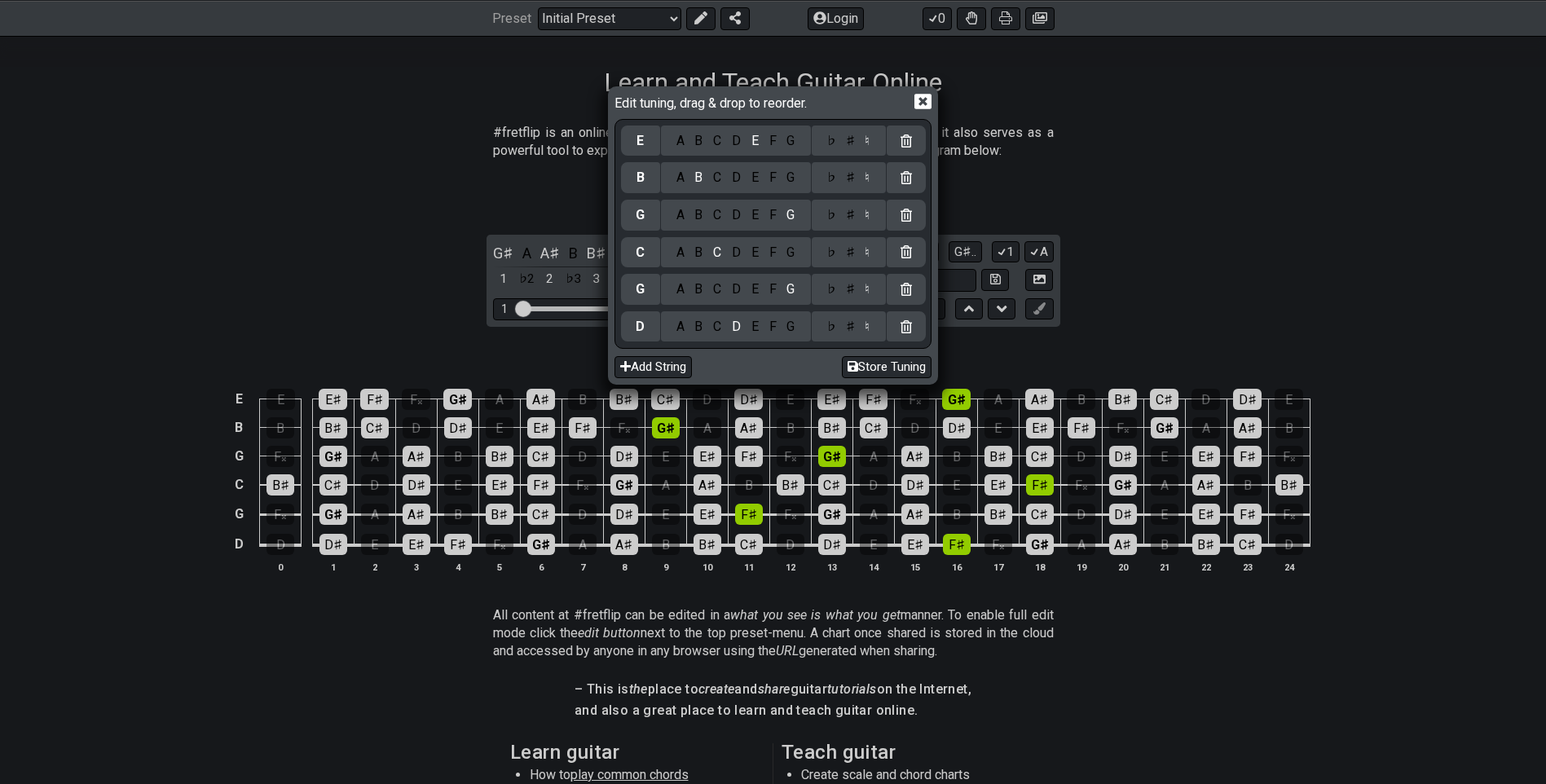
click at [774, 219] on div "F" at bounding box center [773, 214] width 18 height 18
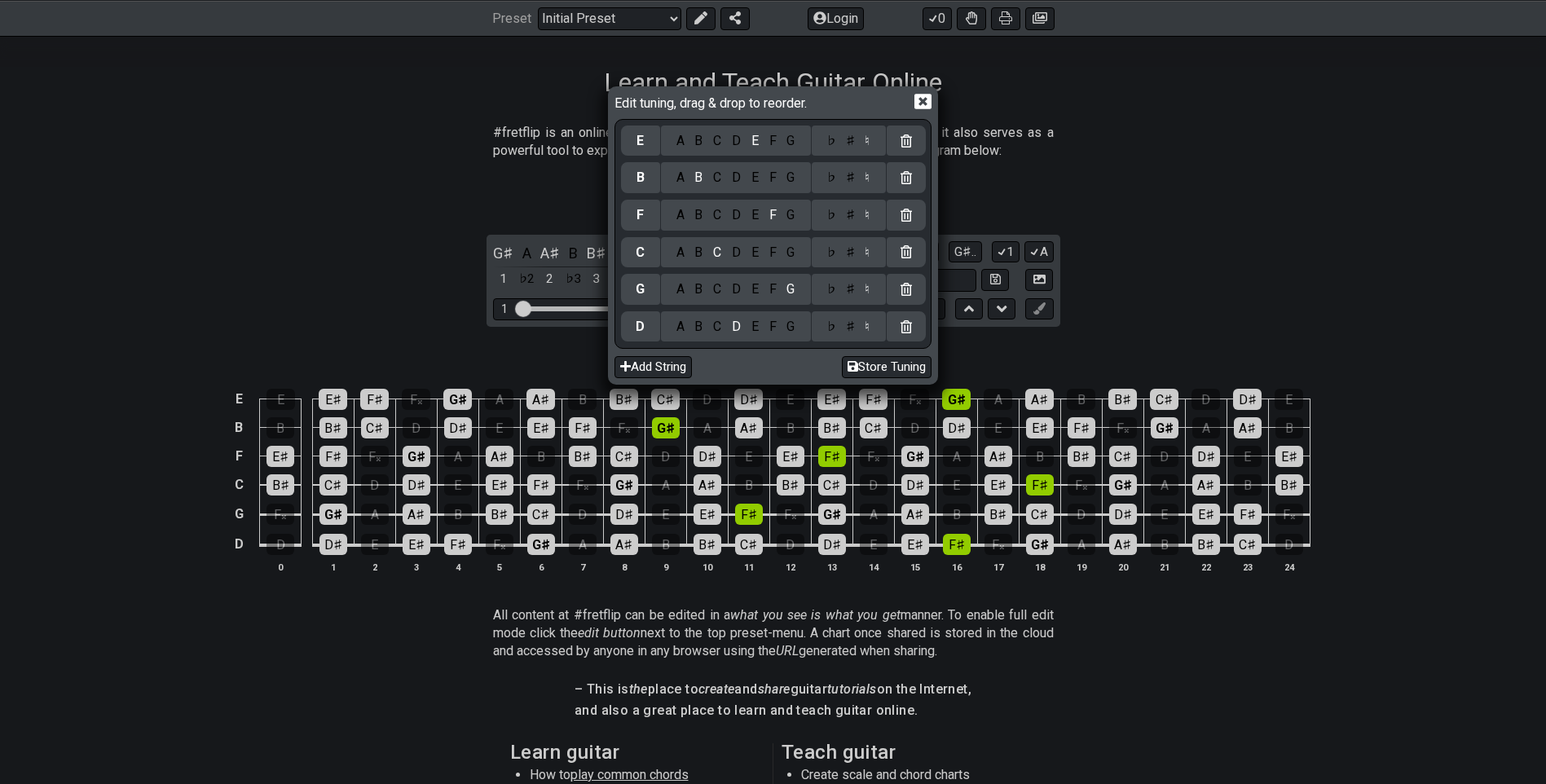
click at [684, 184] on div "A" at bounding box center [680, 177] width 19 height 18
click at [739, 140] on div "D" at bounding box center [736, 141] width 19 height 18
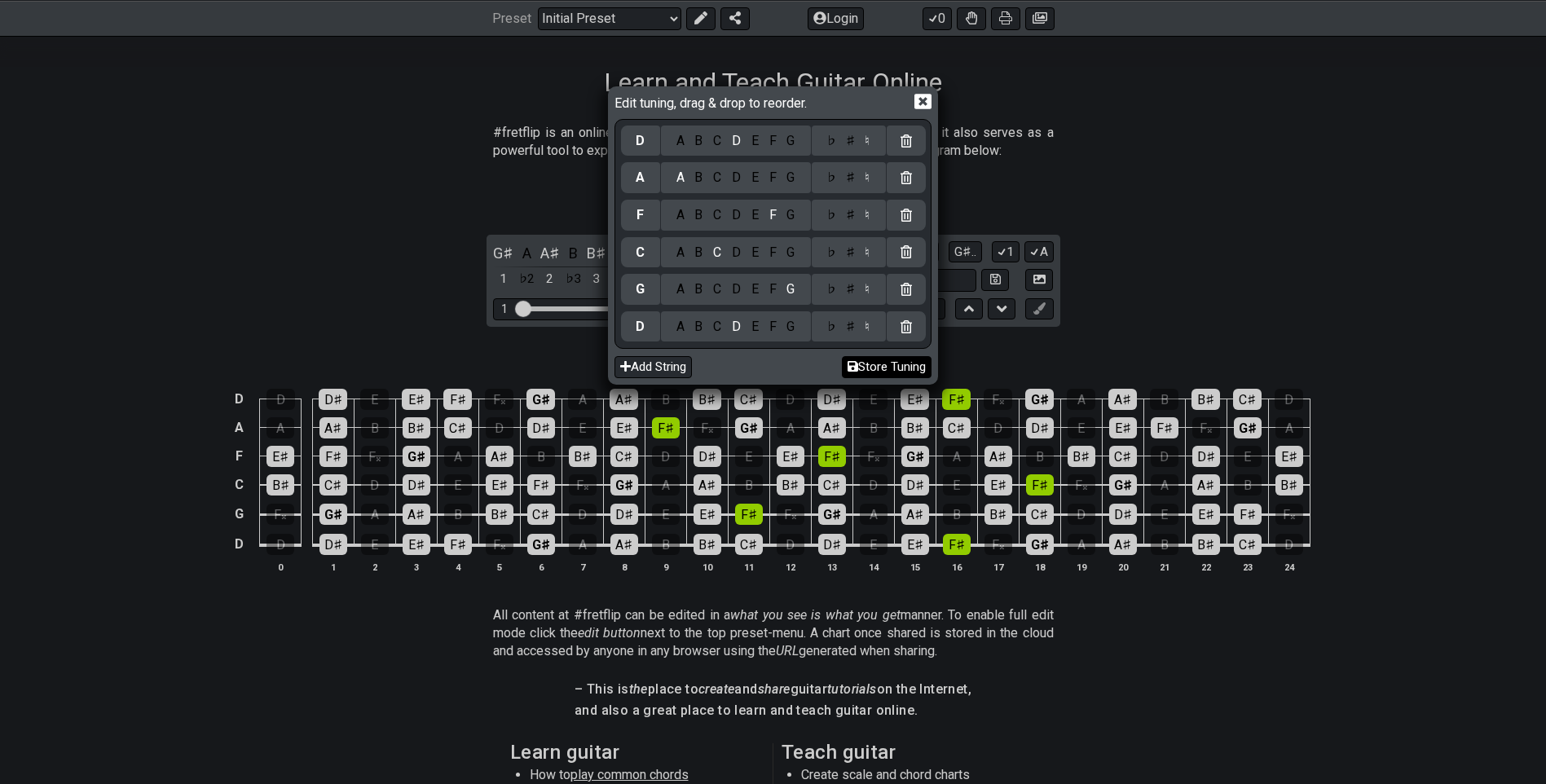
click at [881, 365] on button "Store Tuning" at bounding box center [887, 367] width 90 height 22
click at [850, 362] on icon at bounding box center [853, 366] width 11 height 12
click at [920, 100] on icon at bounding box center [923, 102] width 17 height 17
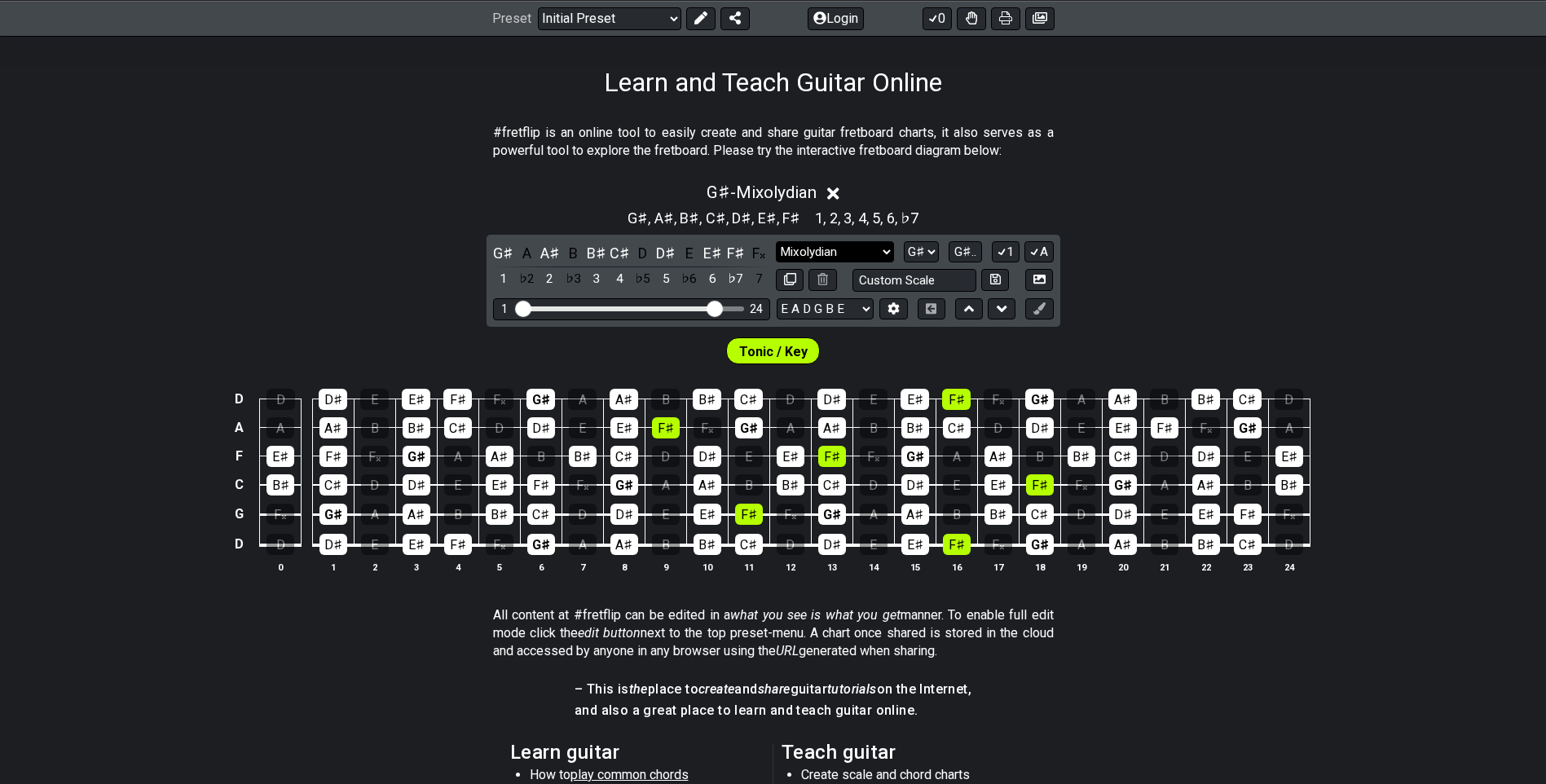
click at [833, 248] on select "Minor Pentatonic Click to edit Minor Pentatonic Major Pentatonic Minor Blues Ma…" at bounding box center [834, 252] width 118 height 22
select select "Major / [PERSON_NAME]"
click at [776, 241] on select "Minor Pentatonic Click to edit Minor Pentatonic Major Pentatonic Minor Blues Ma…" at bounding box center [834, 252] width 118 height 22
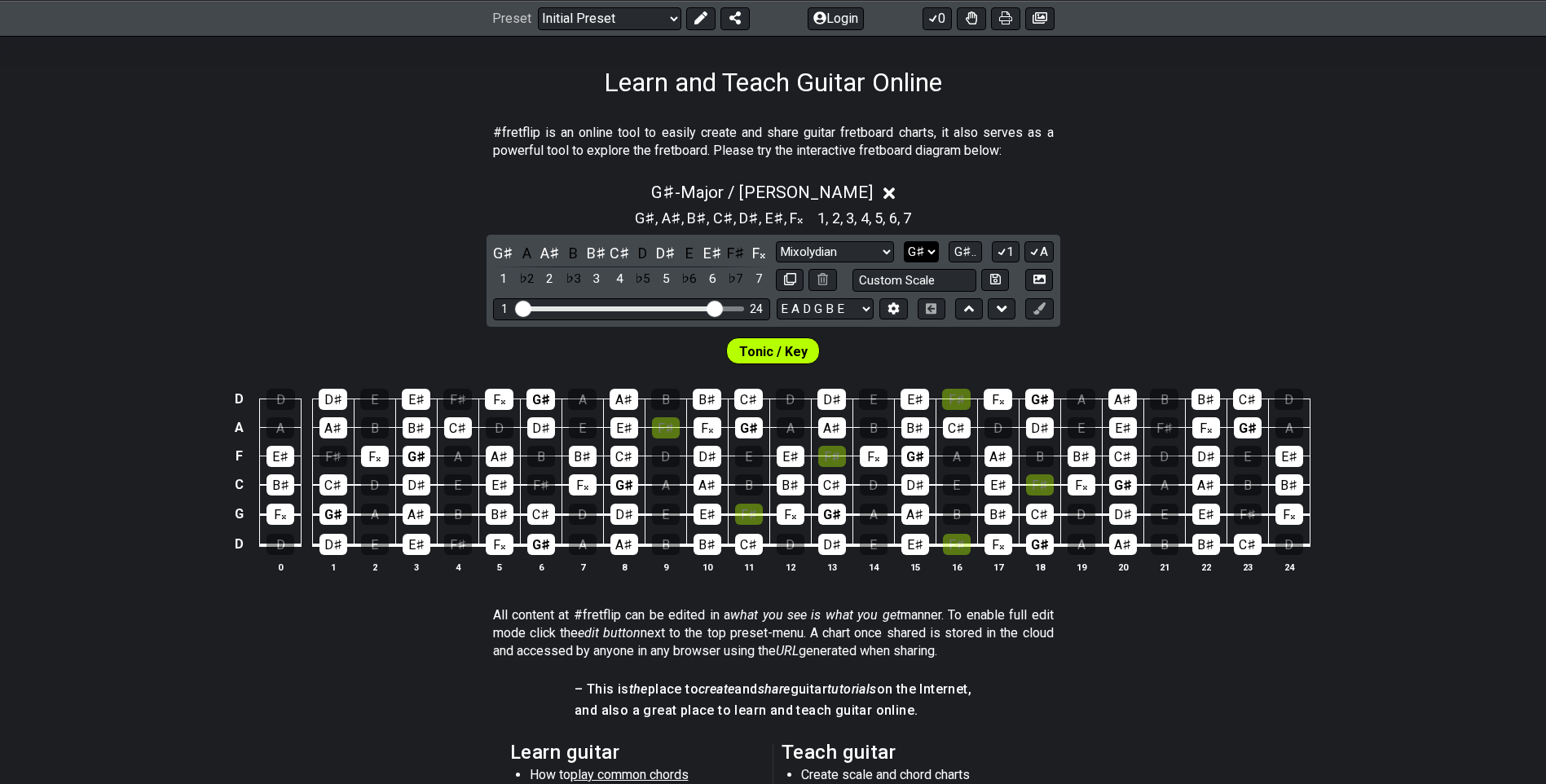
click at [923, 257] on select "A♭ A A♯ B♭ B C C♯ D♭ D D♯ E♭ E F F♯ G♭ G G♯" at bounding box center [921, 252] width 35 height 22
select select "D#"
click at [904, 241] on select "A♭ A A♯ B♭ B C C♯ D♭ D D♯ E♭ E F F♯ G♭ G G♯" at bounding box center [921, 252] width 35 height 22
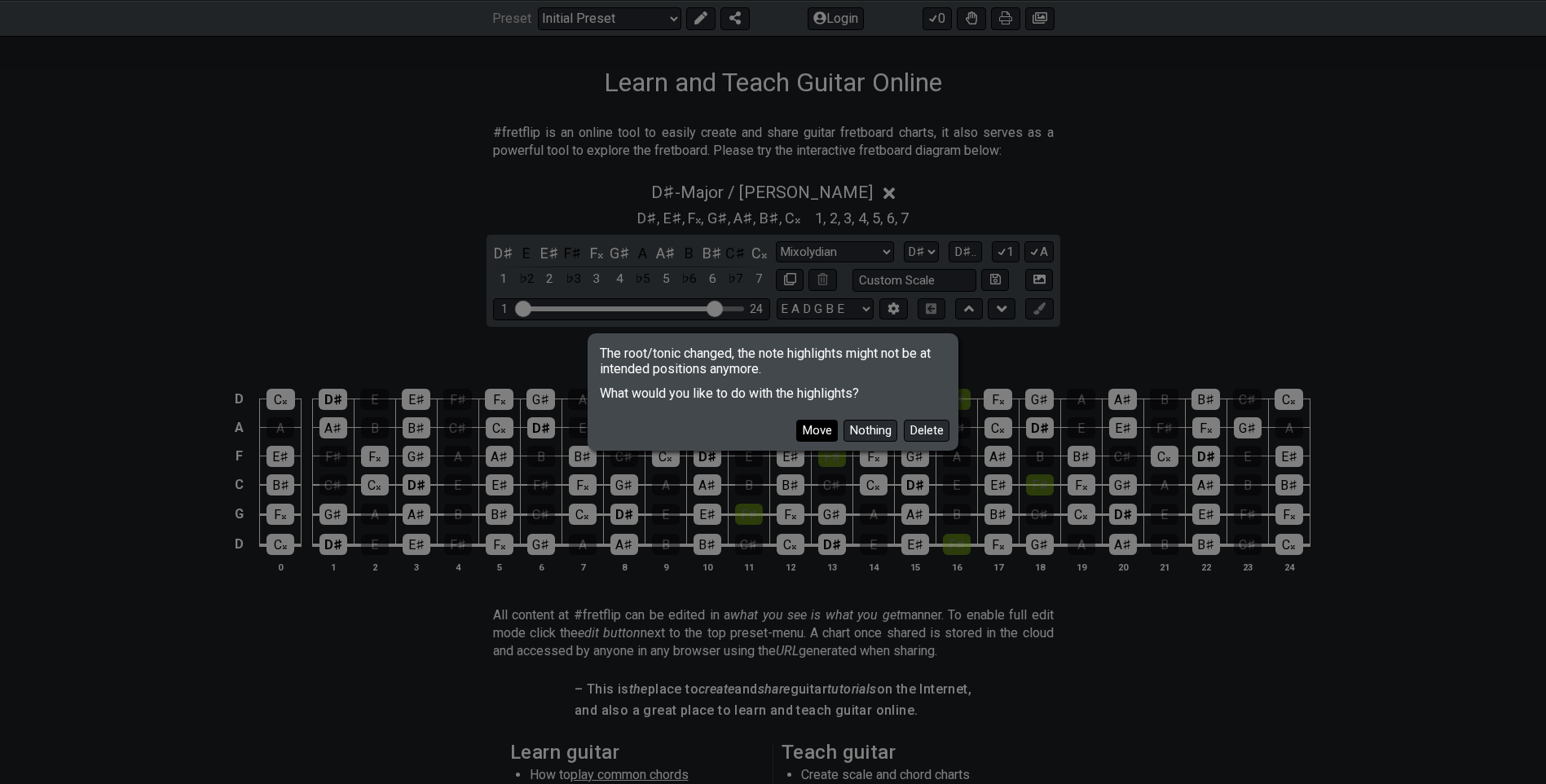
click at [820, 435] on button "Move" at bounding box center [817, 431] width 42 height 22
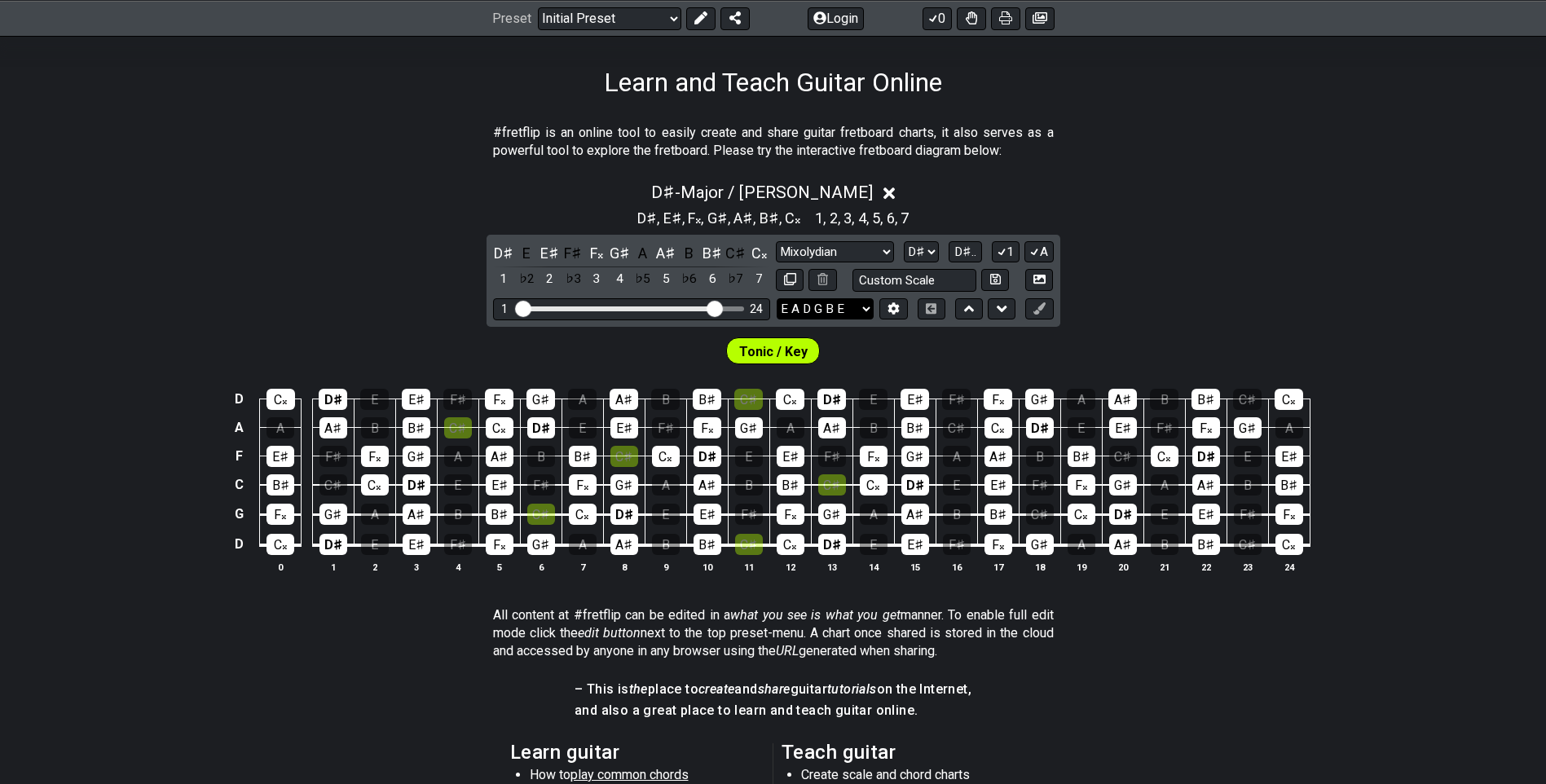
click at [862, 305] on select "E A D G B E D G C F A D E A D G B E B E A D F♯ B A D G C E A D A D G B E E♭ A♭ …" at bounding box center [825, 309] width 97 height 22
click at [1277, 259] on div "D♯ - Major / Ionian D♯ , E♯ , F𝄪 , G♯ , A♯ , B♯ , C𝄪 1 , 2 , 3 , 4 , 5 , 6 , 7 …" at bounding box center [773, 384] width 1546 height 422
click at [961, 251] on span "D♯.." at bounding box center [966, 251] width 22 height 14
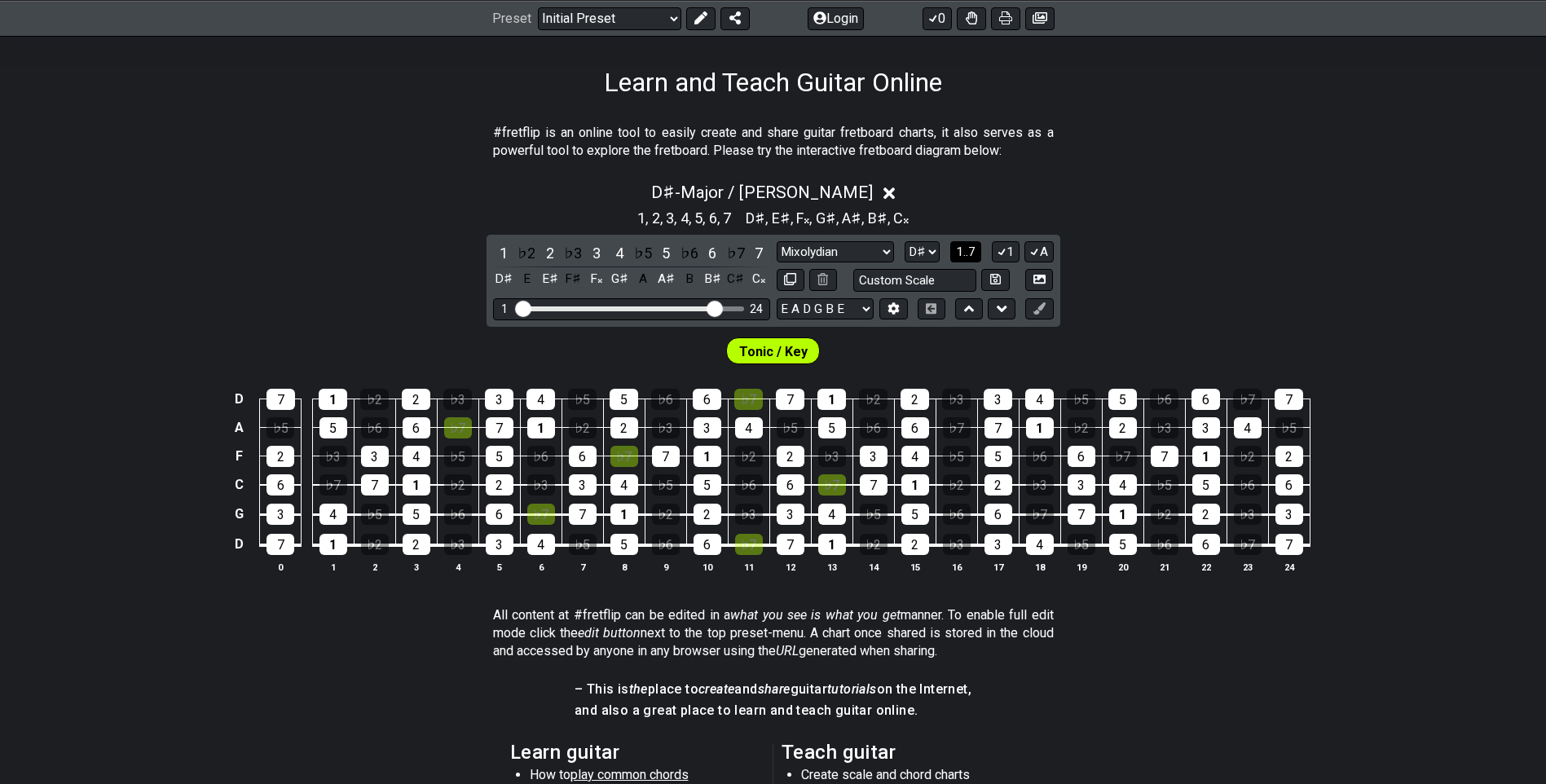
click at [961, 251] on span "1..7" at bounding box center [966, 251] width 19 height 14
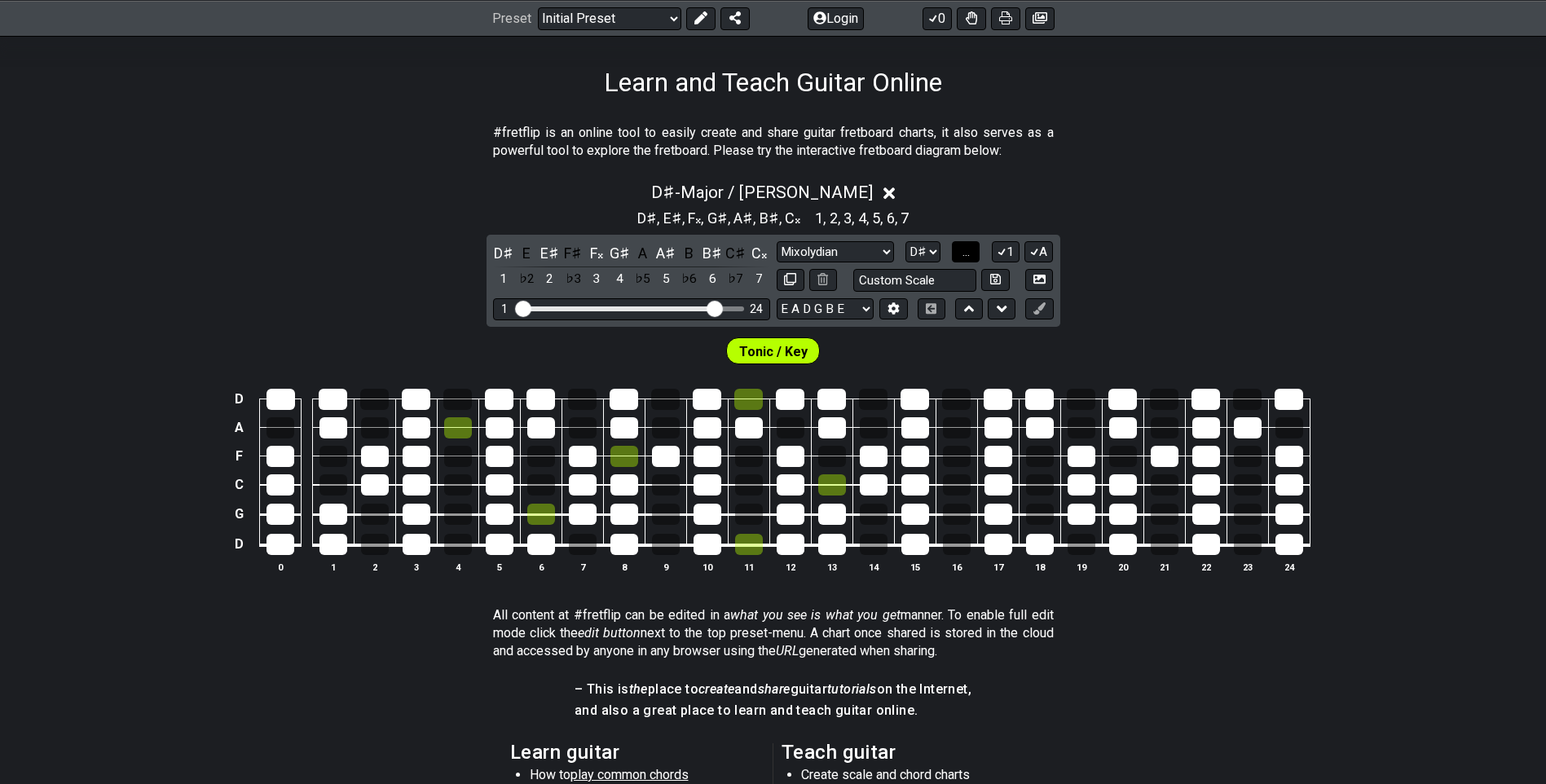
click at [961, 251] on button "..." at bounding box center [966, 252] width 28 height 22
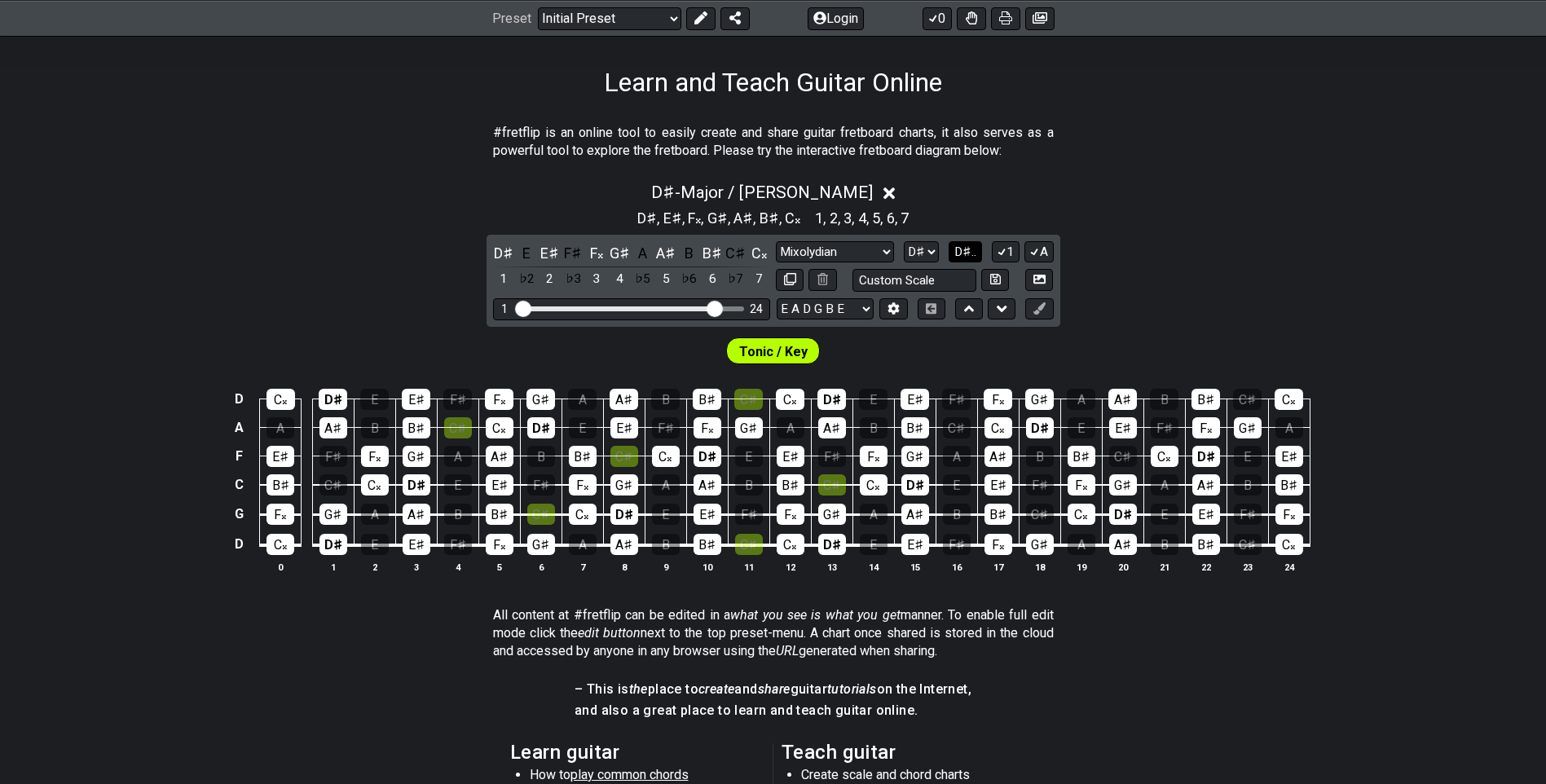
click at [961, 251] on span "D♯.." at bounding box center [966, 251] width 22 height 14
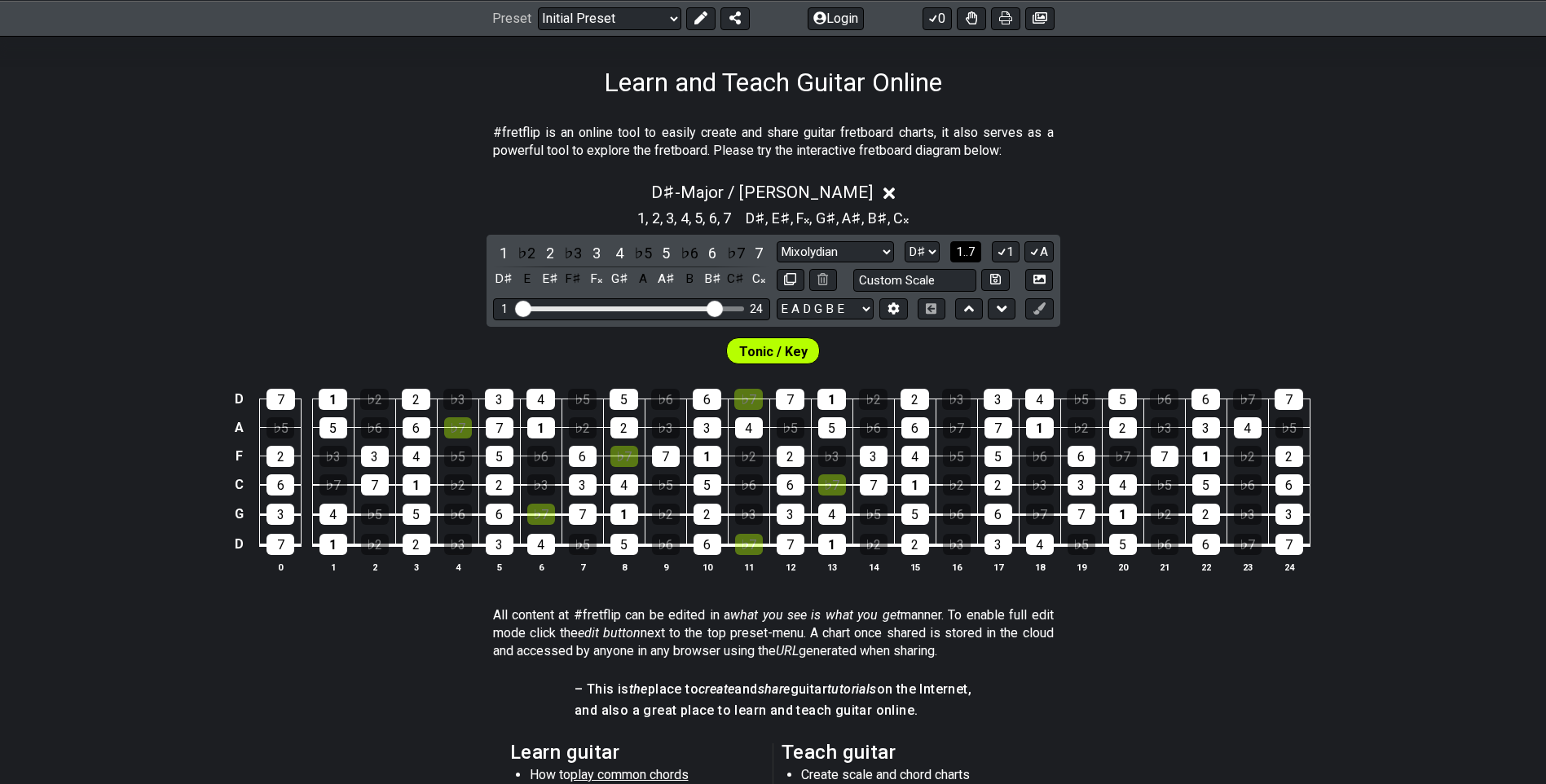
click at [961, 251] on span "1..7" at bounding box center [966, 251] width 19 height 14
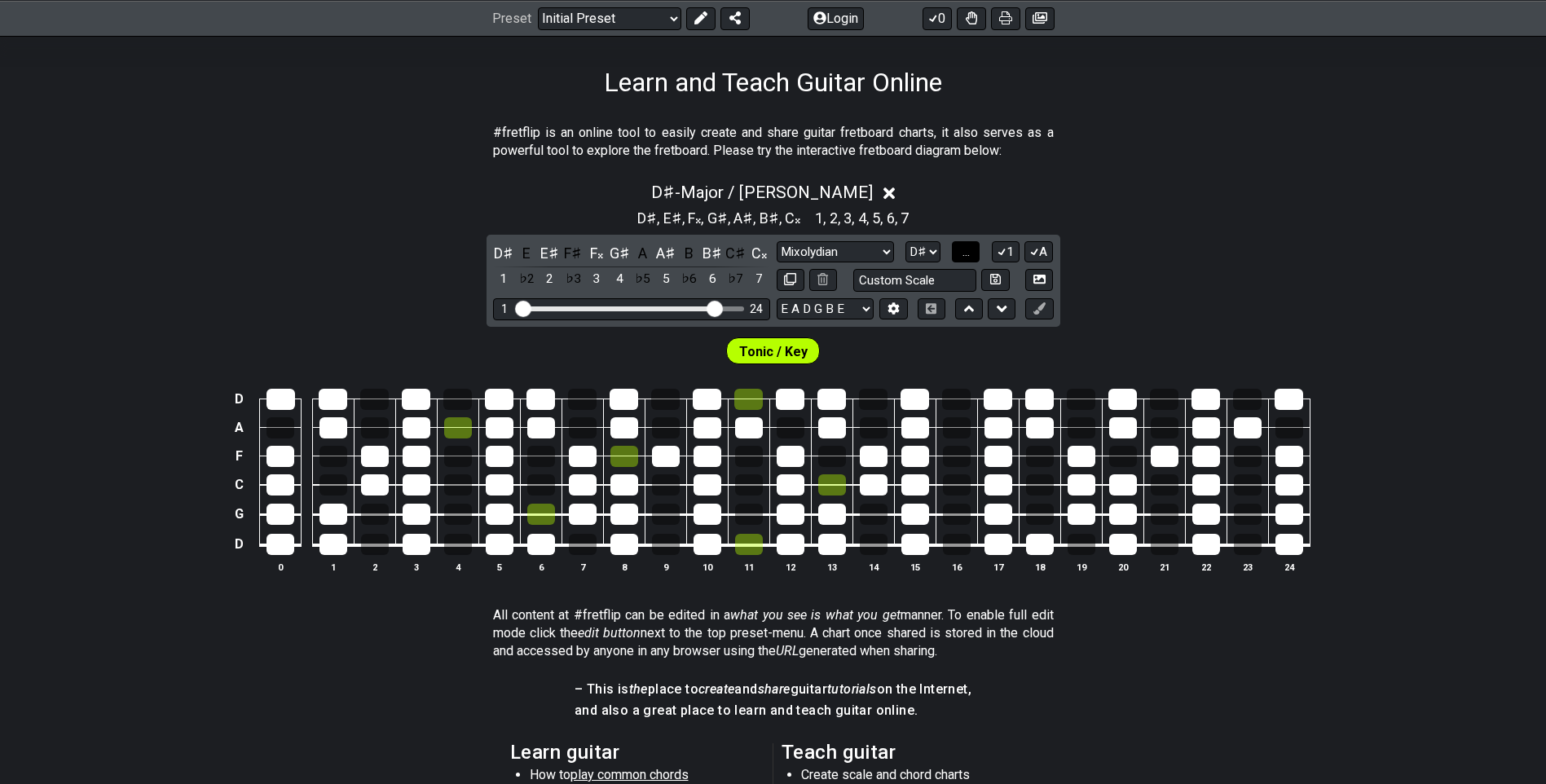
click at [961, 251] on button "..." at bounding box center [966, 252] width 28 height 22
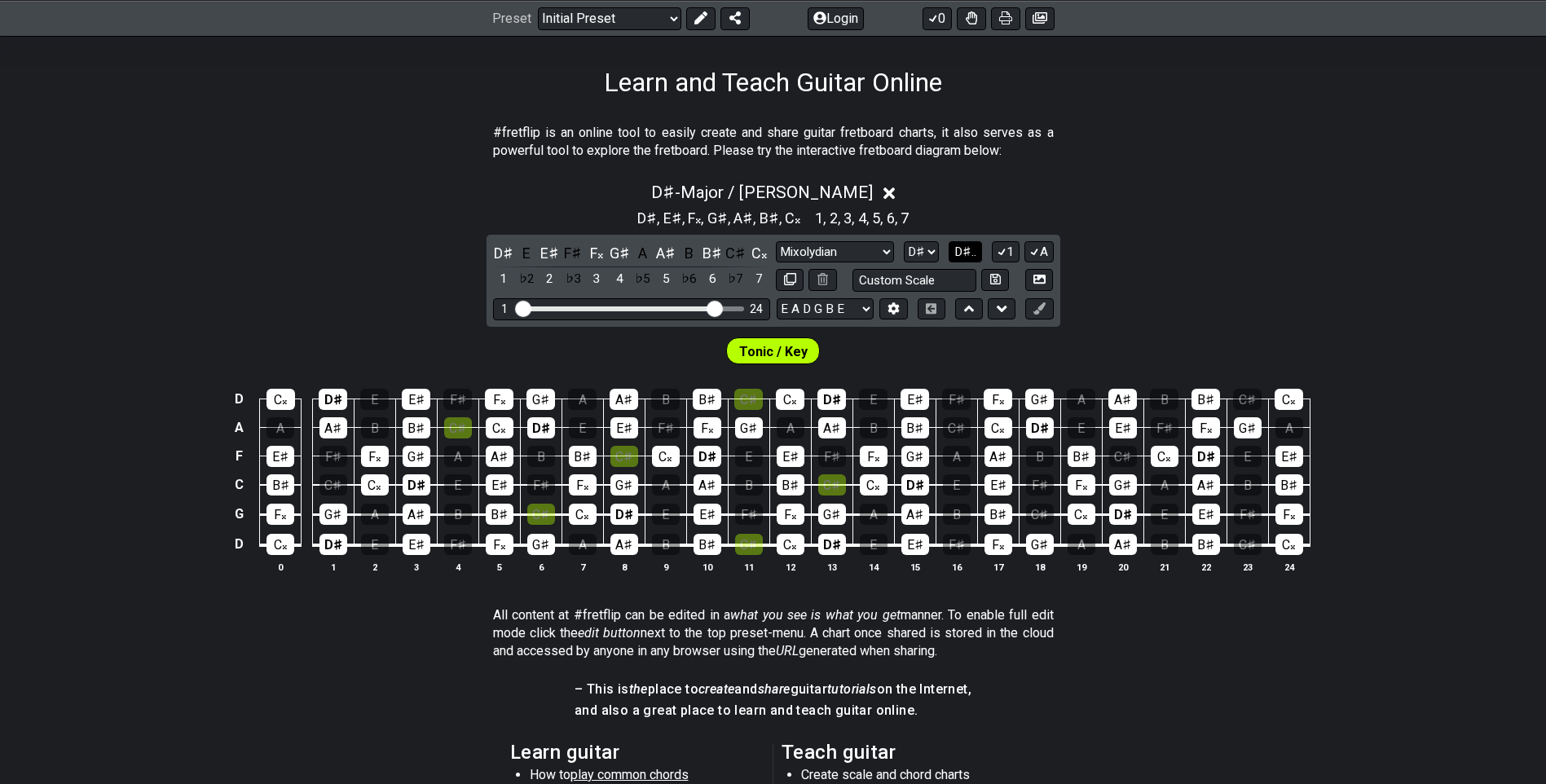
click at [962, 245] on span "D♯.." at bounding box center [966, 251] width 22 height 14
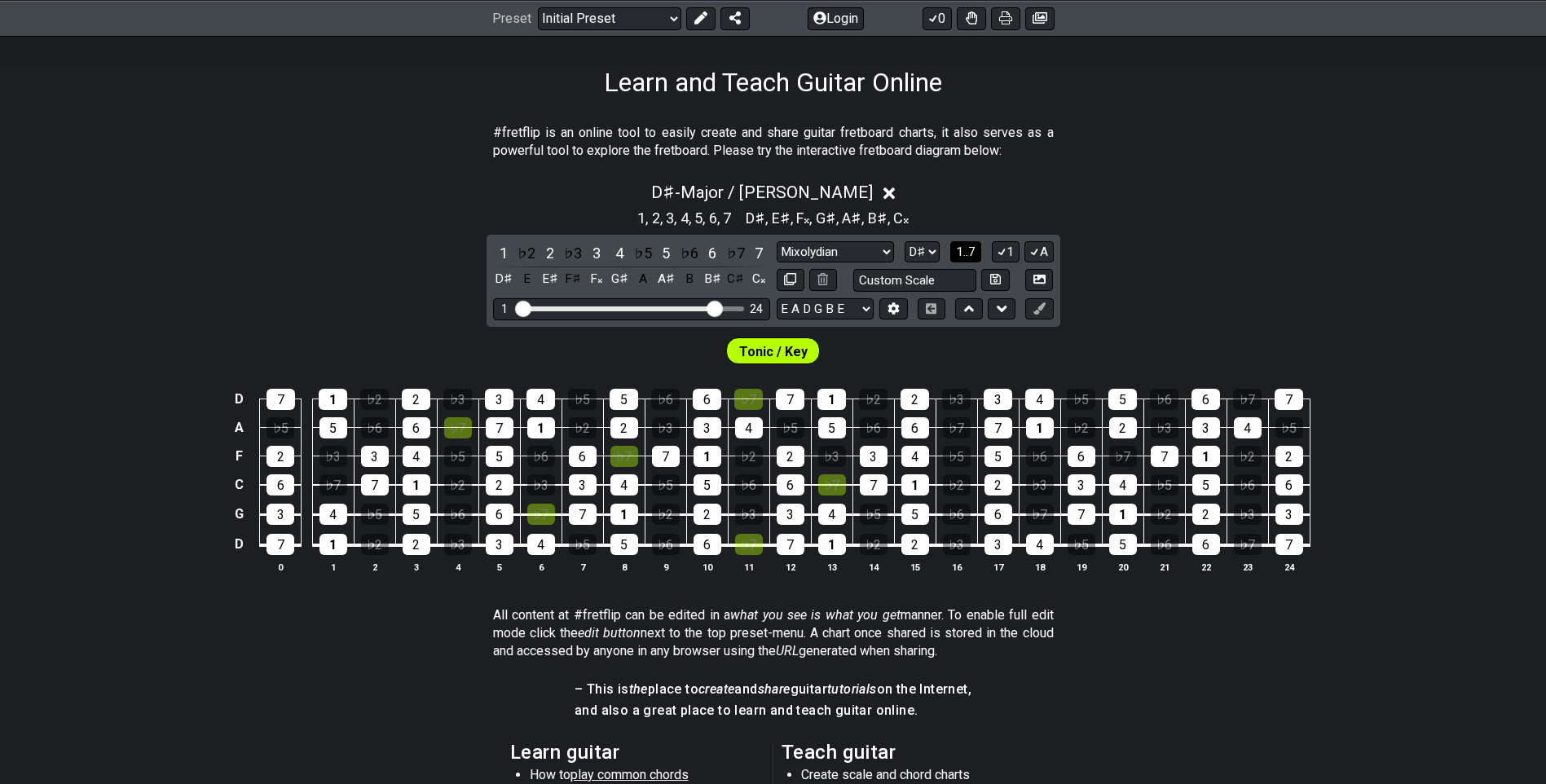
click at [962, 245] on span "1..7" at bounding box center [966, 251] width 19 height 14
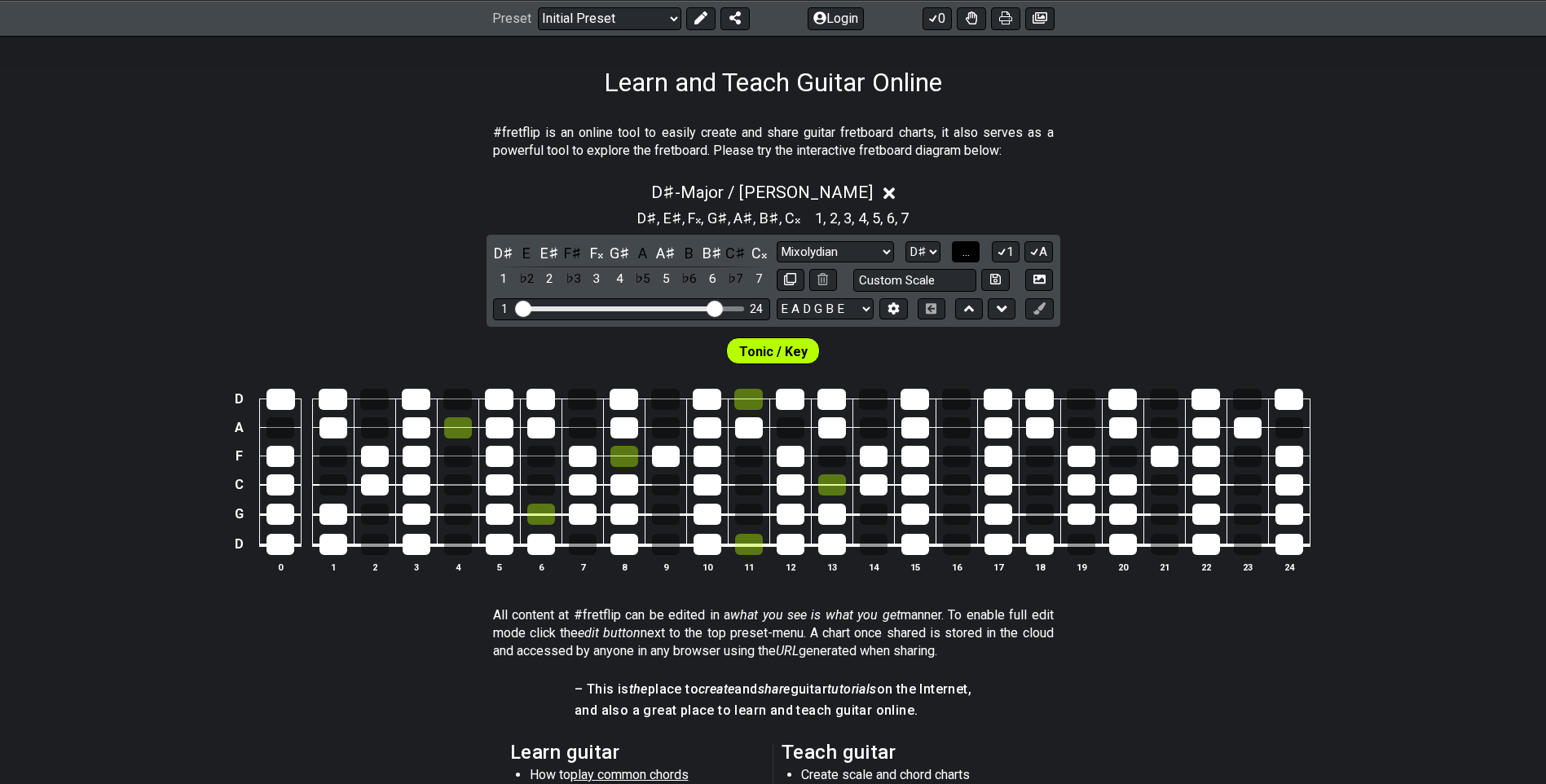
click at [962, 245] on span "..." at bounding box center [966, 251] width 8 height 14
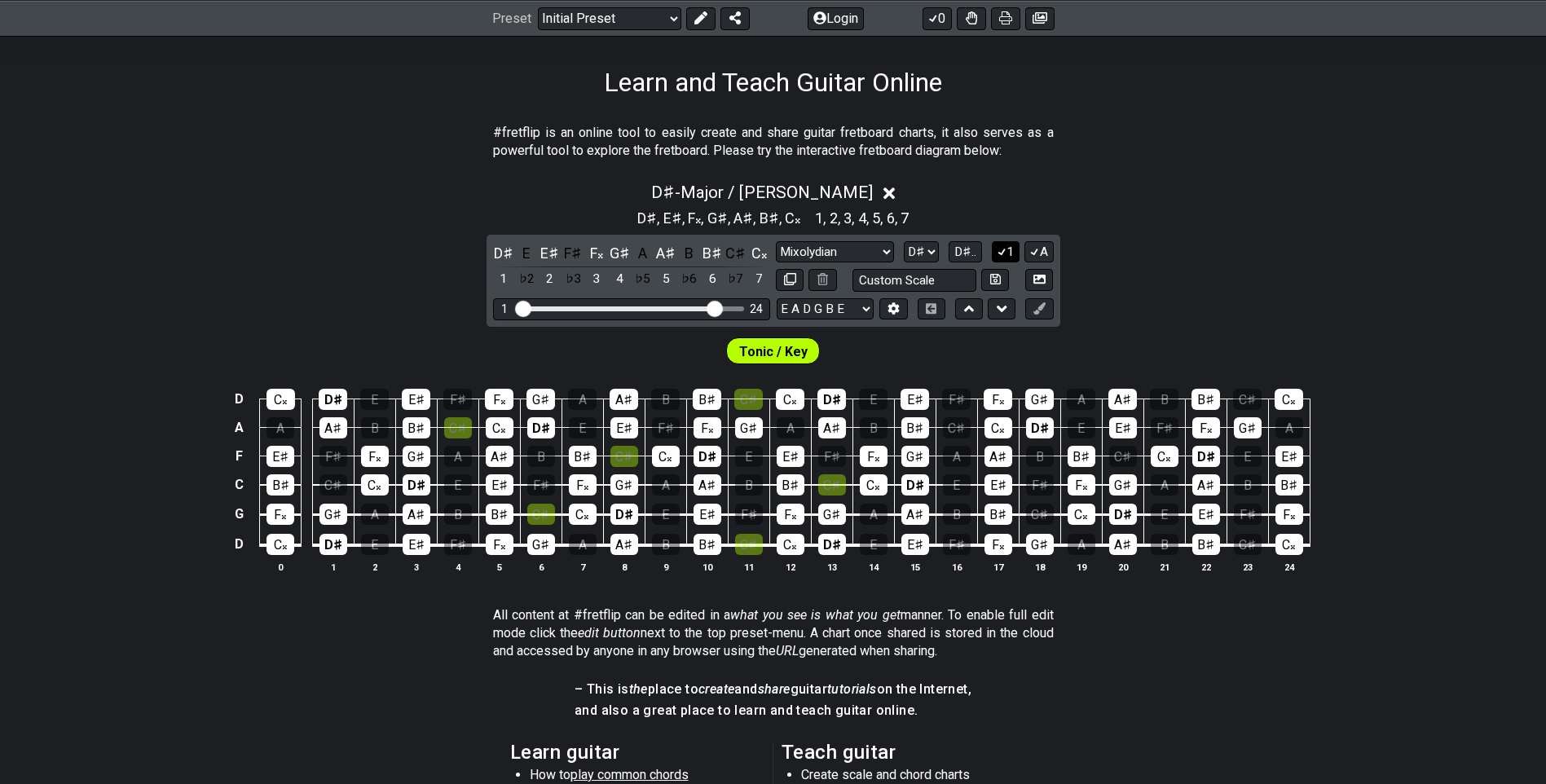
click at [1000, 250] on icon at bounding box center [1002, 251] width 15 height 12
click at [1028, 249] on icon at bounding box center [1034, 251] width 15 height 12
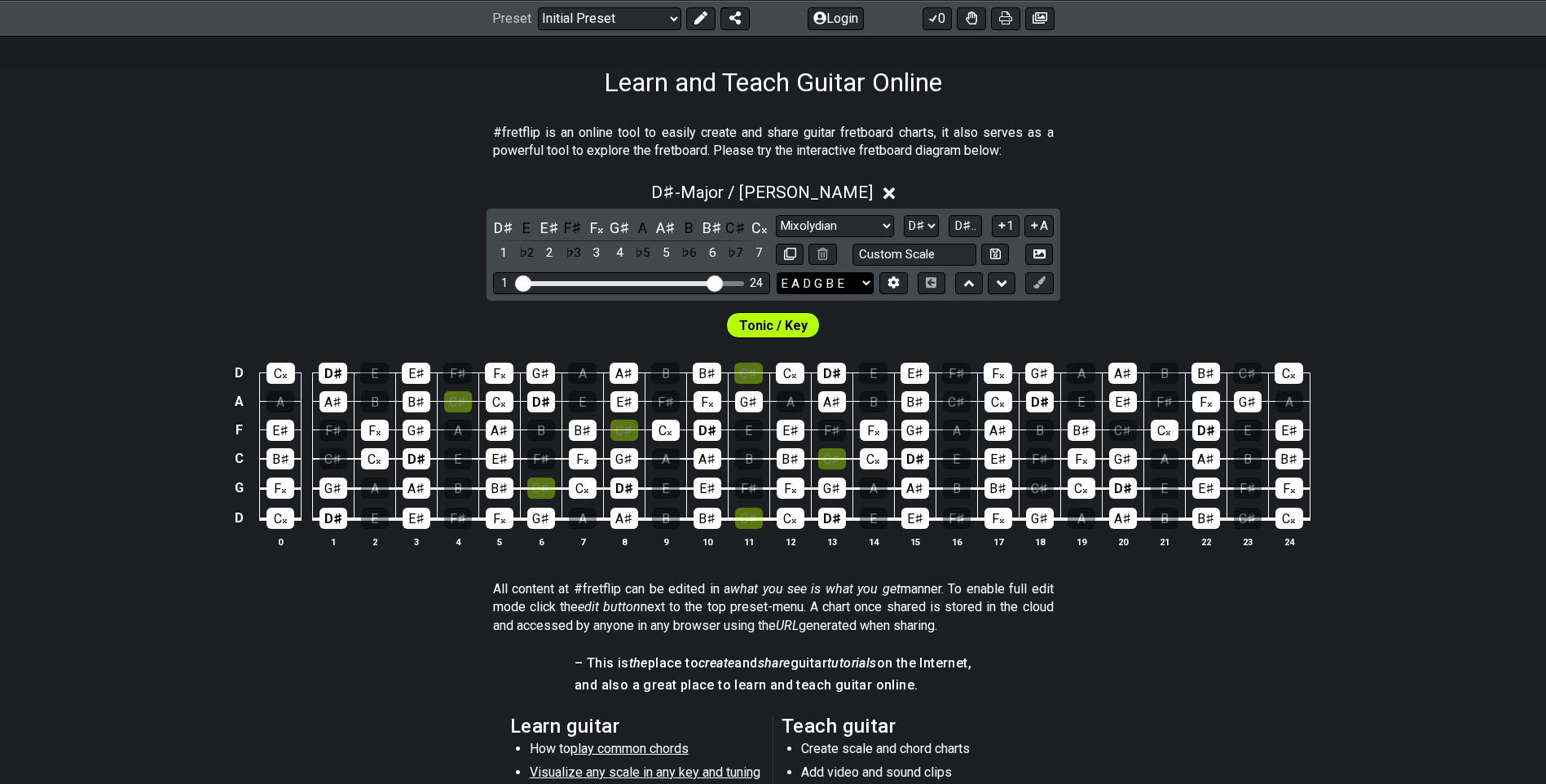
click at [860, 282] on select "E A D G B E D G C F A D E A D G B E B E A D F♯ B A D G C E A D A D G B E E♭ A♭ …" at bounding box center [825, 283] width 97 height 22
click at [777, 272] on select "E A D G B E D G C F A D E A D G B E B E A D F♯ B A D G C E A D A D G B E E♭ A♭ …" at bounding box center [825, 283] width 97 height 22
click at [889, 281] on icon at bounding box center [894, 283] width 11 height 12
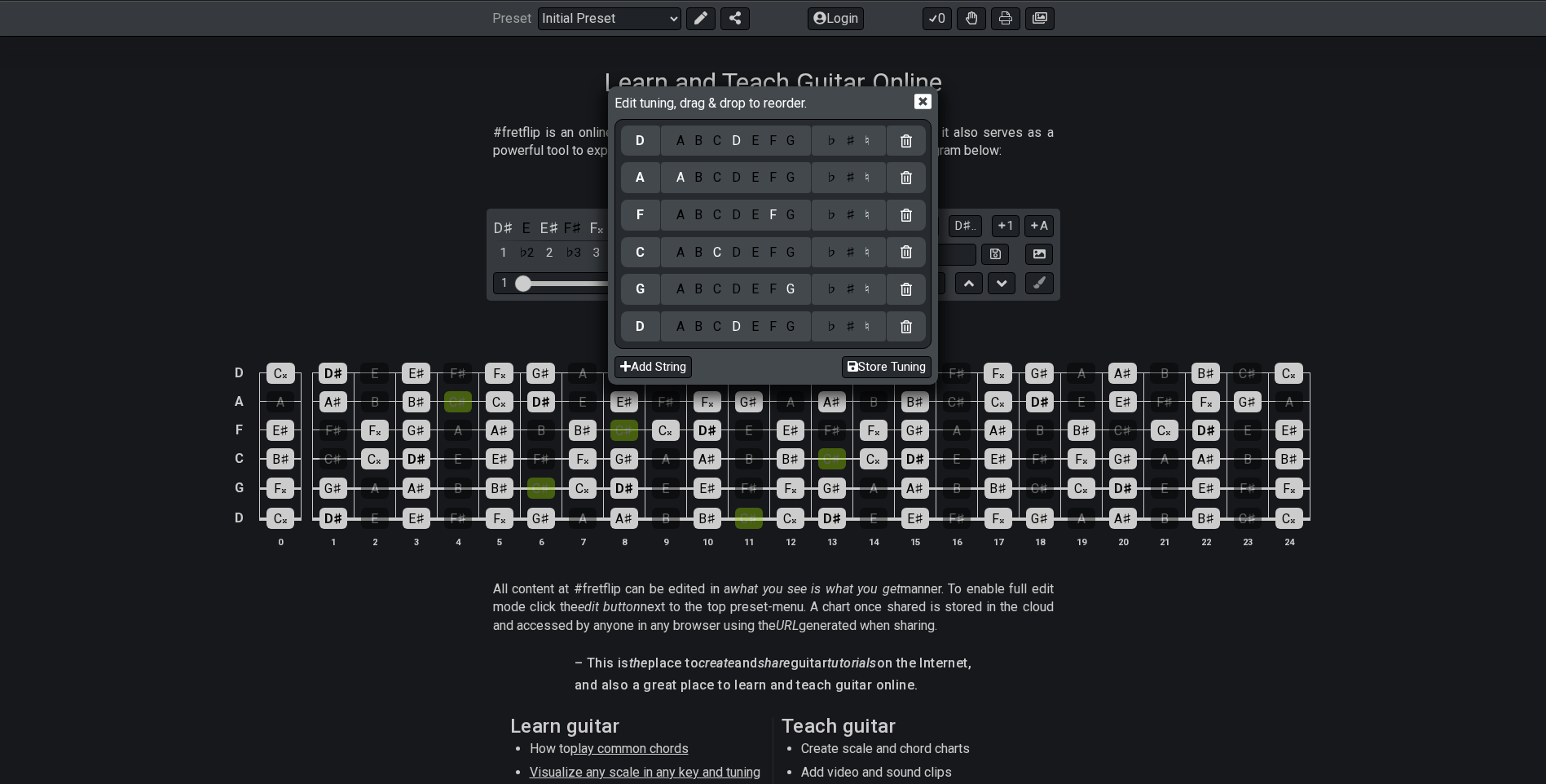
click at [854, 328] on div "♯" at bounding box center [850, 326] width 19 height 18
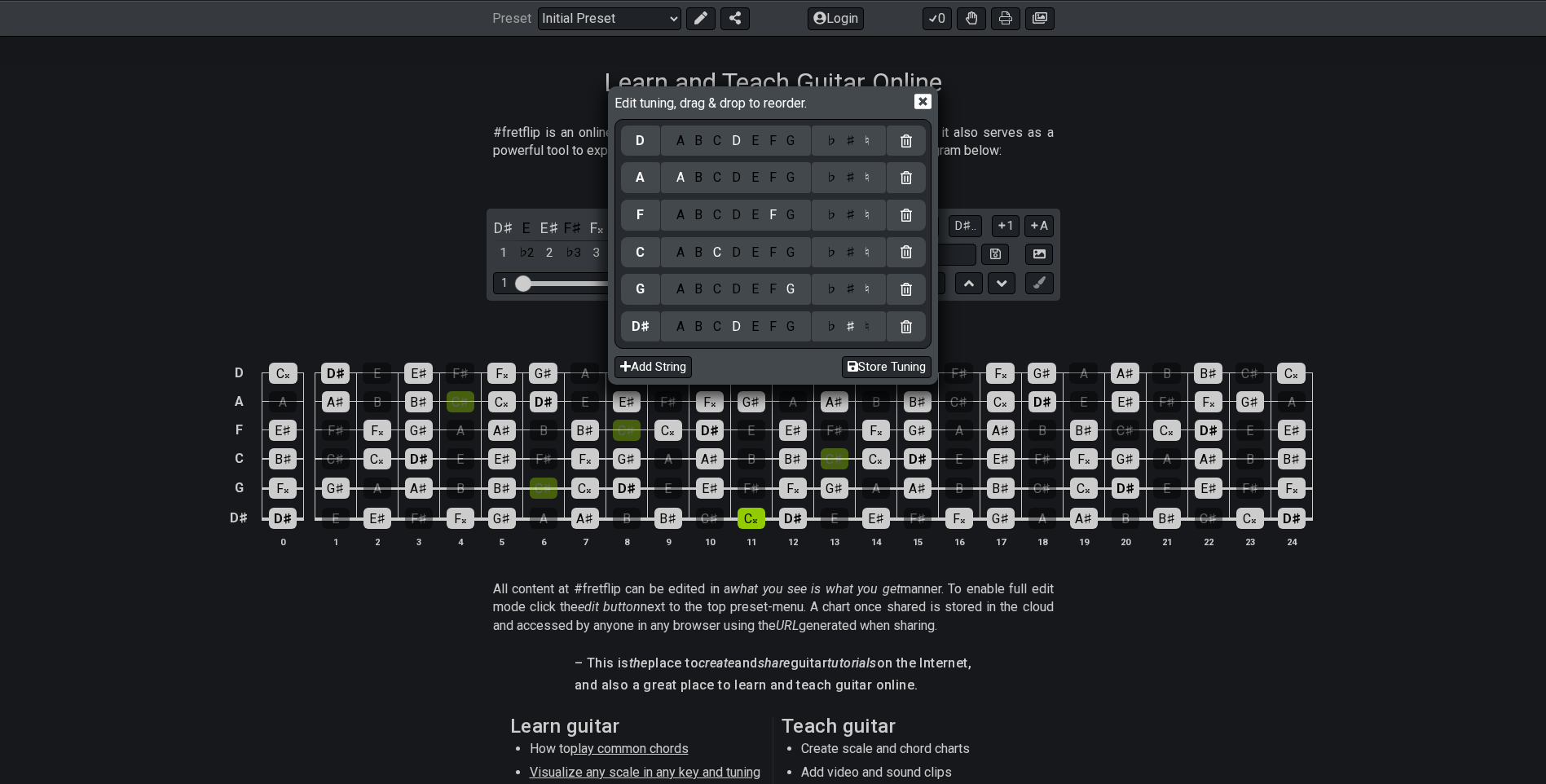
click at [854, 293] on div "♯" at bounding box center [850, 289] width 19 height 18
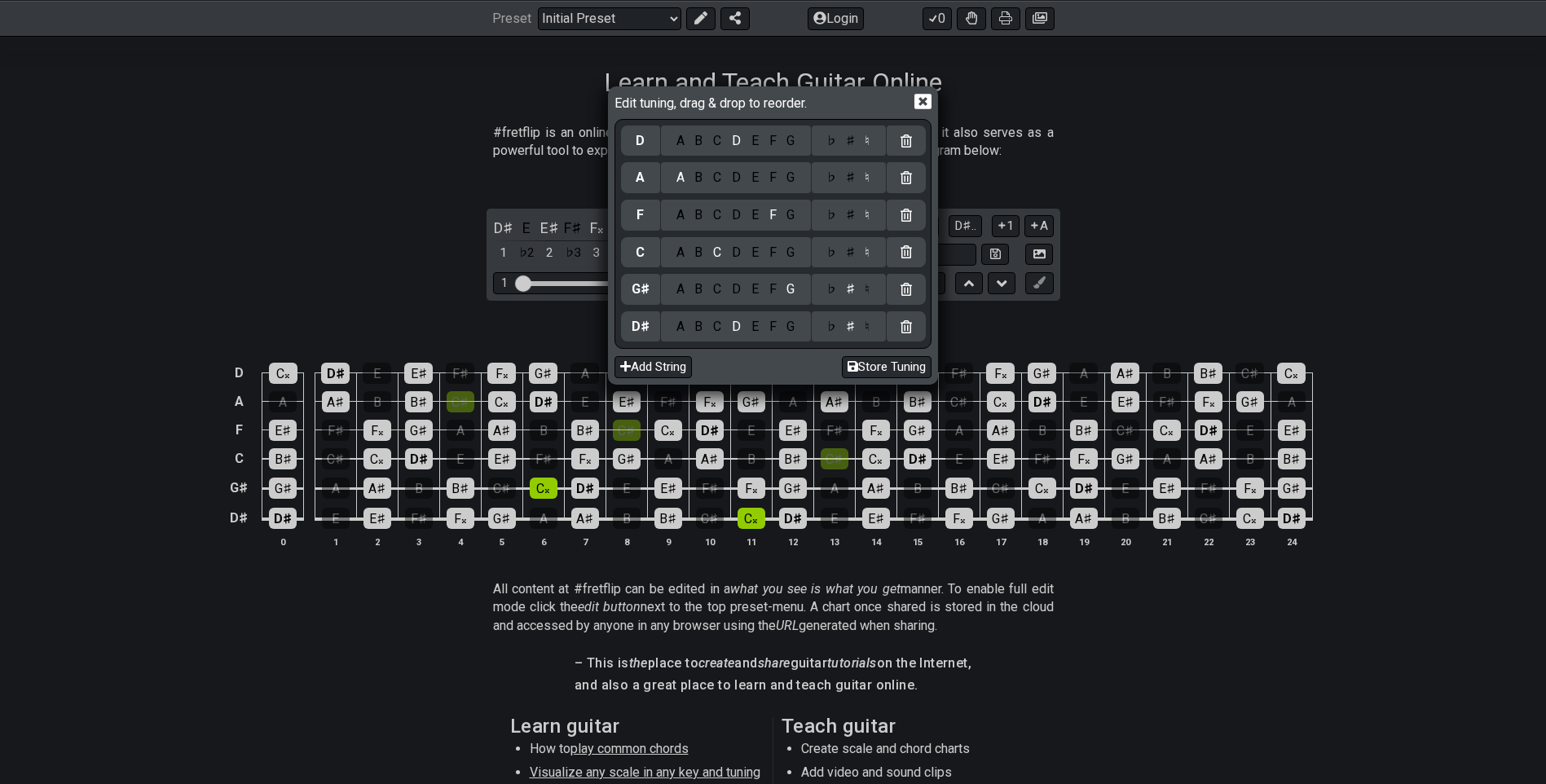
click at [849, 263] on div "♭ ♯ ♮" at bounding box center [849, 252] width 75 height 31
click at [855, 255] on div "♯" at bounding box center [850, 252] width 19 height 18
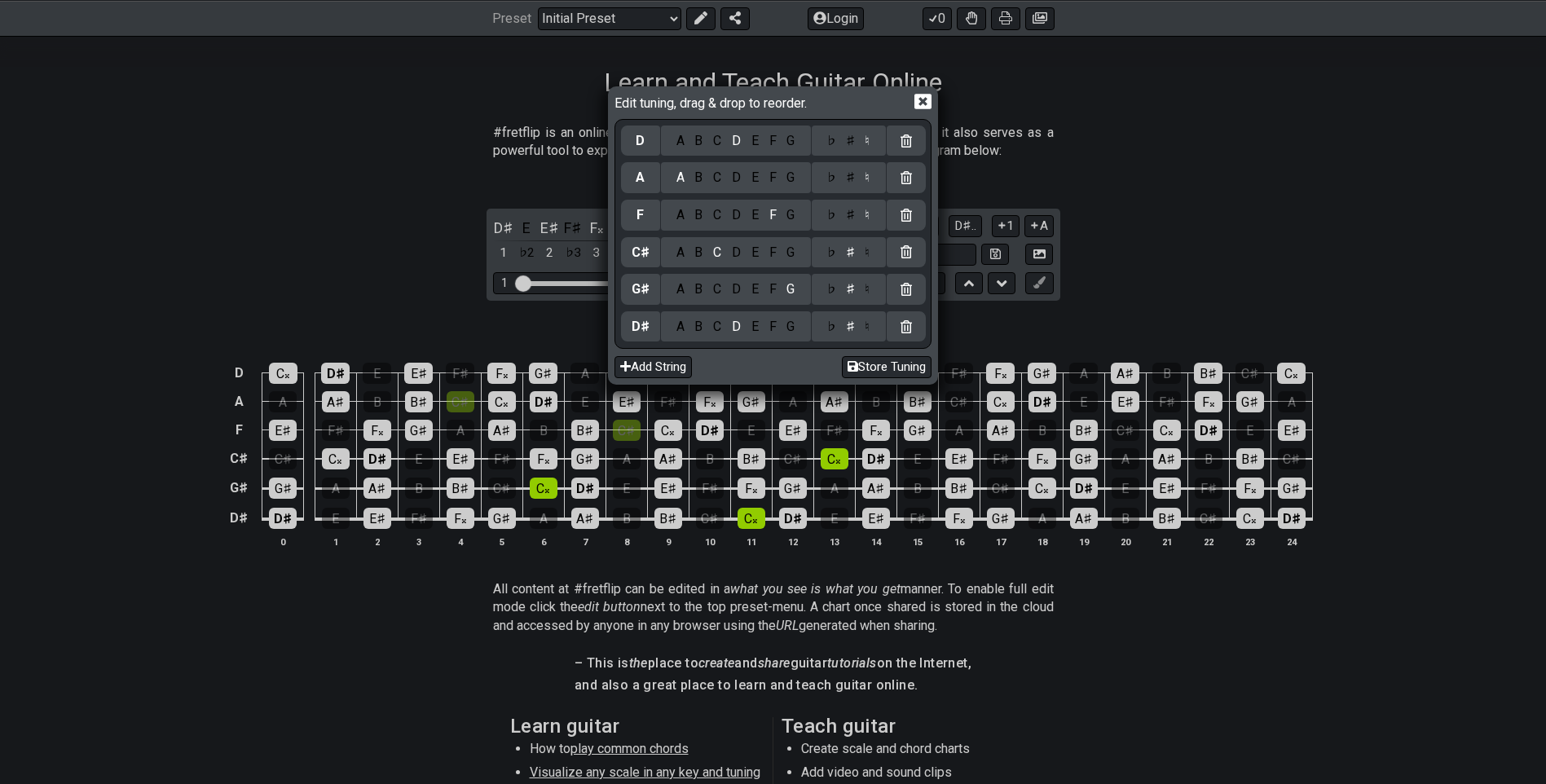
click at [852, 218] on div "♯" at bounding box center [850, 214] width 19 height 18
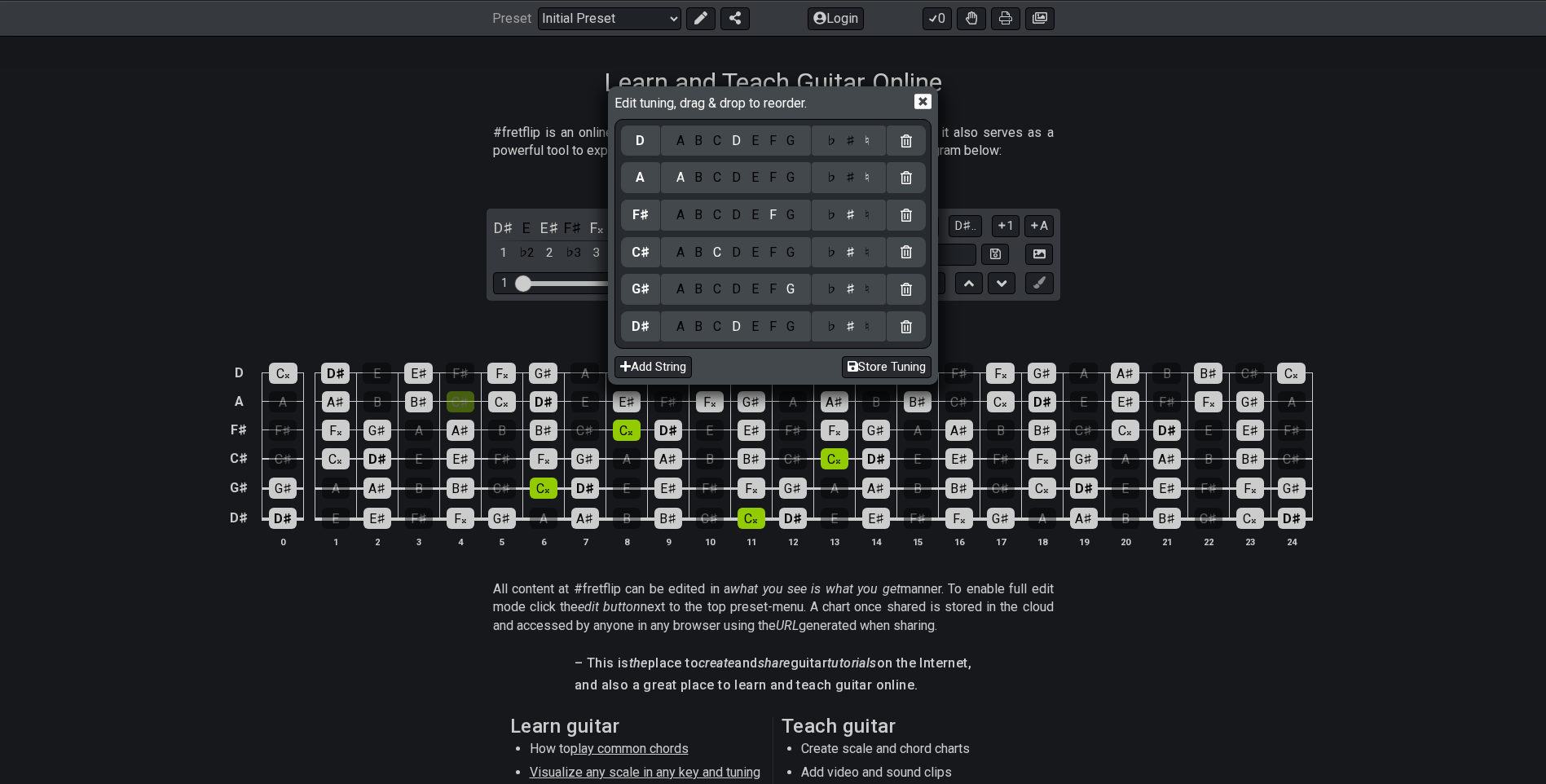
click at [853, 178] on div "♯" at bounding box center [850, 177] width 19 height 18
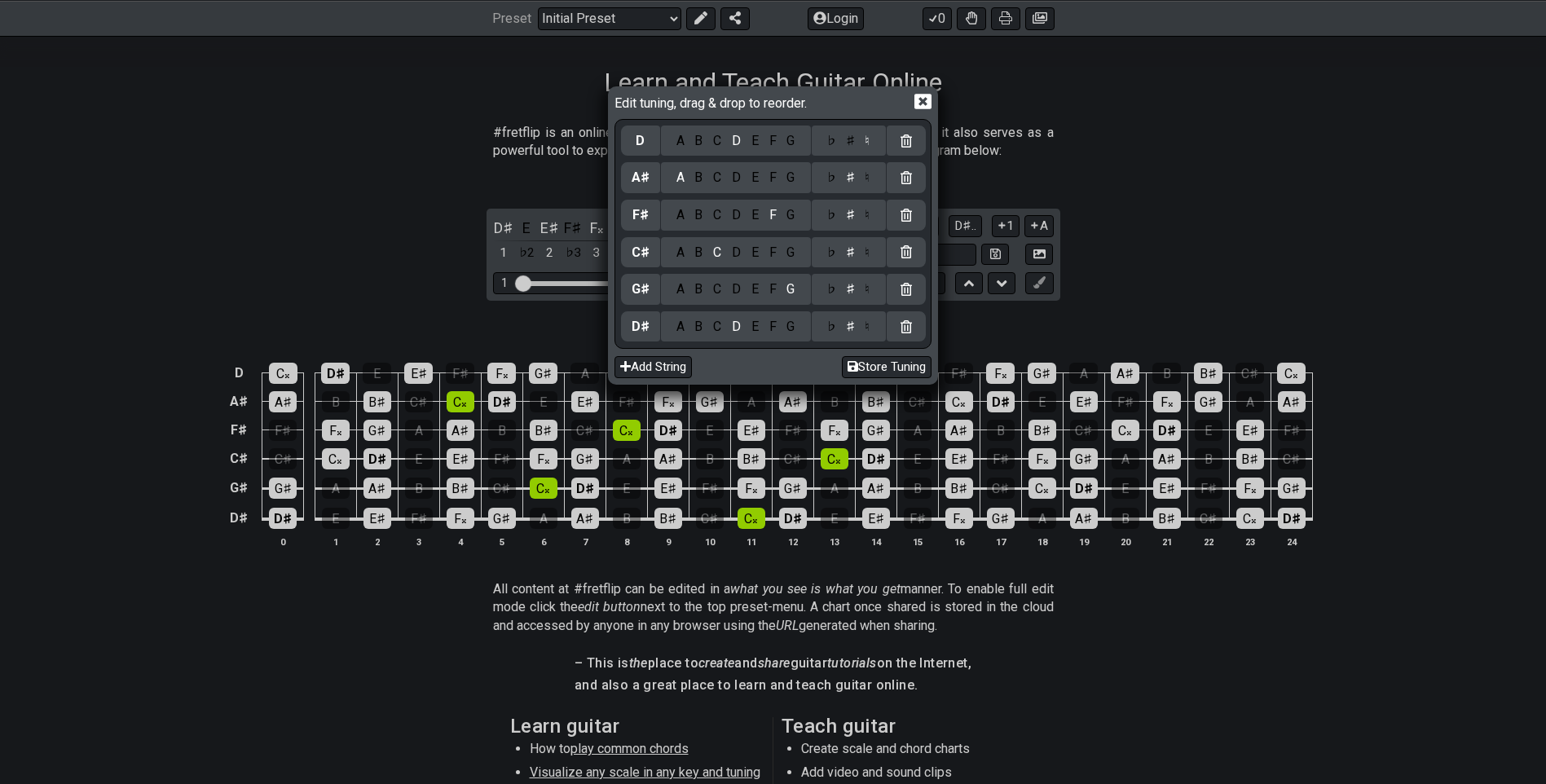
click at [855, 141] on div "♯" at bounding box center [850, 141] width 19 height 18
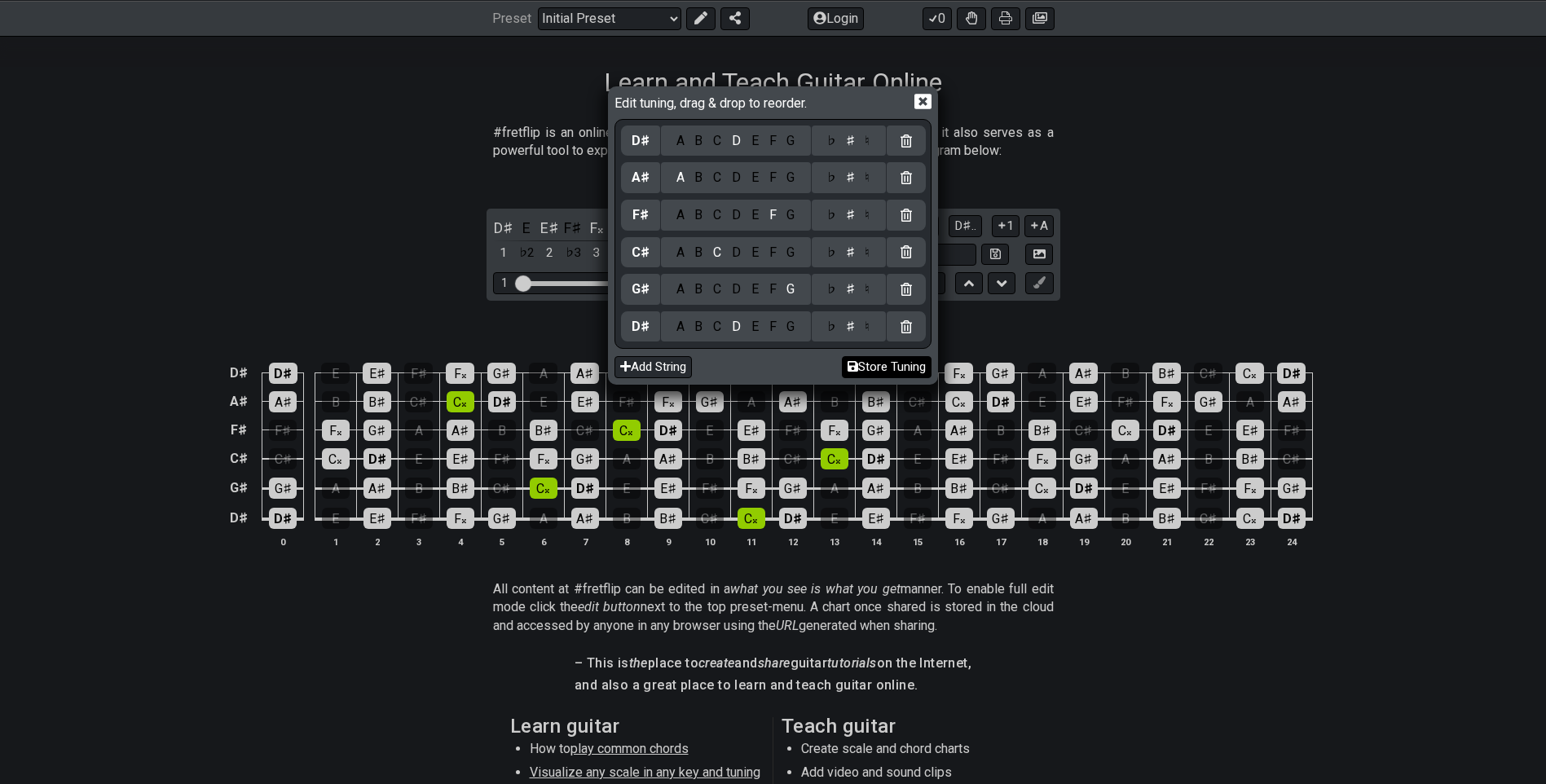
click at [881, 367] on button "Store Tuning" at bounding box center [887, 367] width 90 height 22
select select "D# G# C# F# A# D#"
click at [924, 98] on icon at bounding box center [923, 102] width 17 height 17
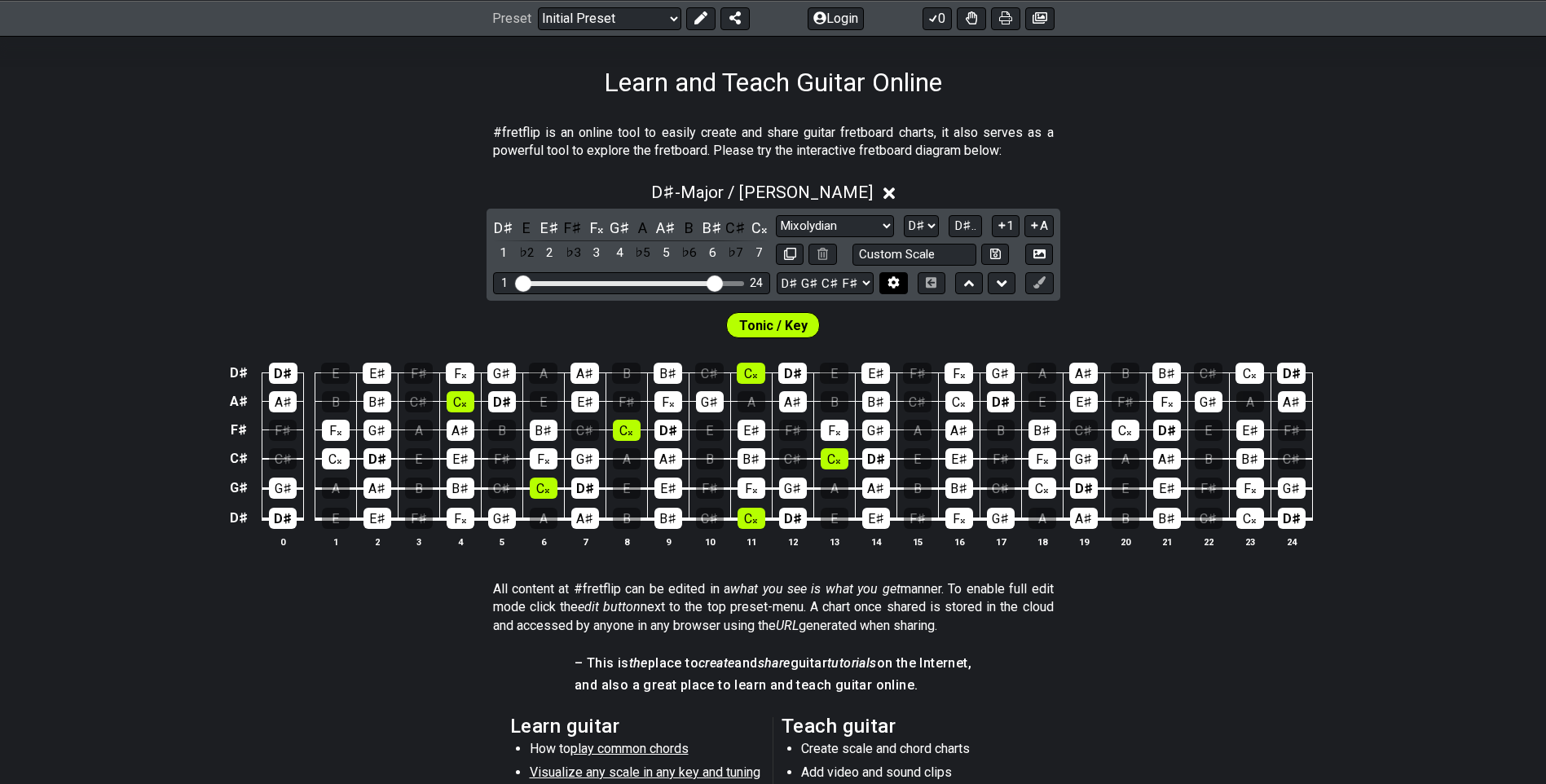
click at [897, 278] on icon at bounding box center [894, 282] width 12 height 12
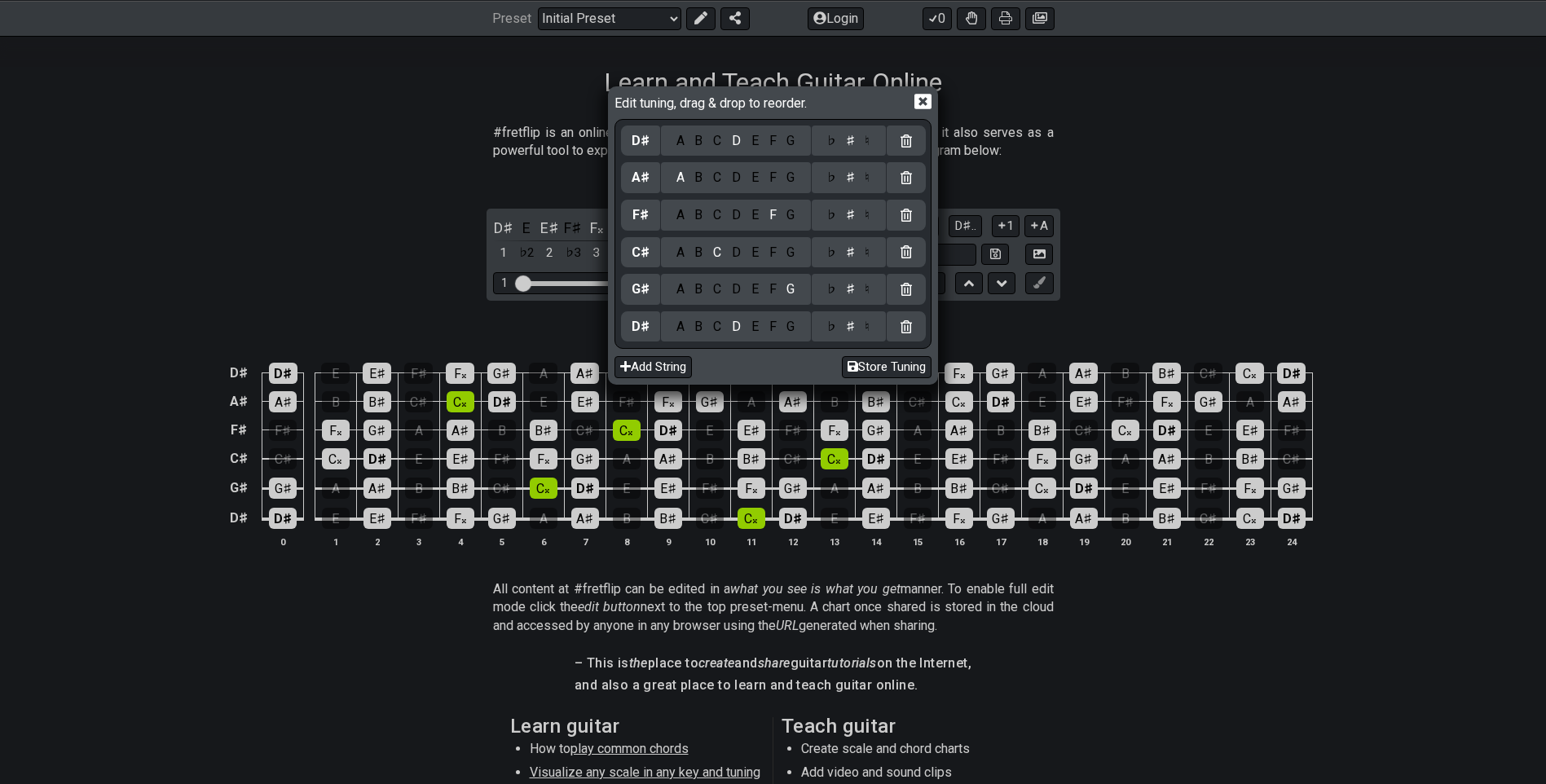
drag, startPoint x: 1226, startPoint y: 296, endPoint x: 890, endPoint y: 327, distance: 337.4
click at [1225, 295] on div "Edit tuning, drag & drop to reorder. D♯ A B C D E F G ♭ ♯ ♮ A♯ A B C D E F G ♭ …" at bounding box center [773, 392] width 1546 height 784
click at [922, 102] on icon at bounding box center [923, 102] width 17 height 17
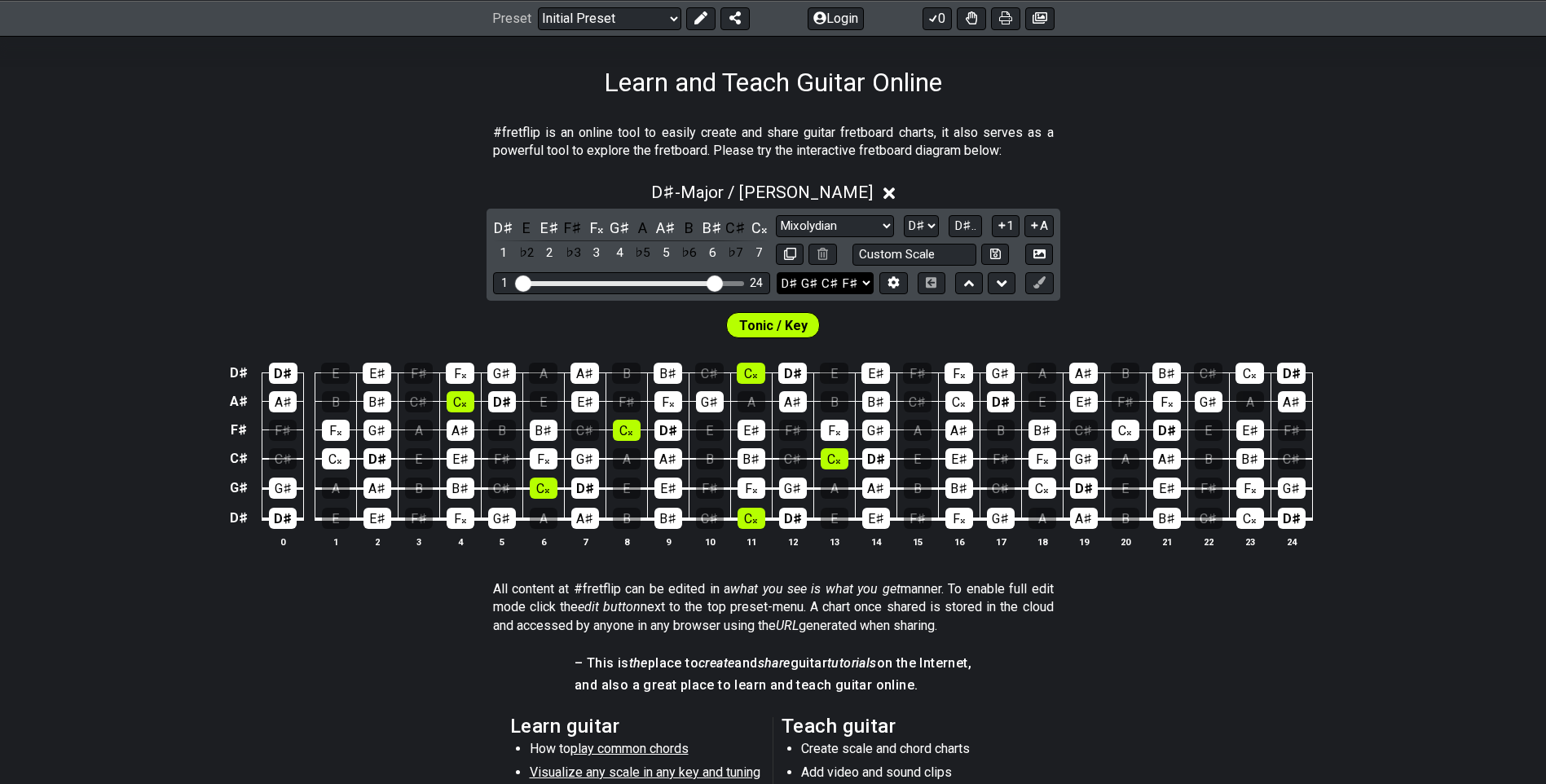
click at [869, 279] on select "E A D G B E D♯ G♯ C♯ F♯ A♯ D♯ E A D G B E B E A D F♯ B A D G C E A D A D G B E …" at bounding box center [825, 283] width 97 height 22
click at [1321, 267] on div "D♯ - Major / Ionian D♯ E E♯ F♯ F𝄪 G♯ A A♯ B B♯ C♯ C𝄪 1 ♭2 2 ♭3 3 4 ♭5 5 ♭6 6 ♭7…" at bounding box center [773, 372] width 1546 height 398
